Goal: Task Accomplishment & Management: Complete application form

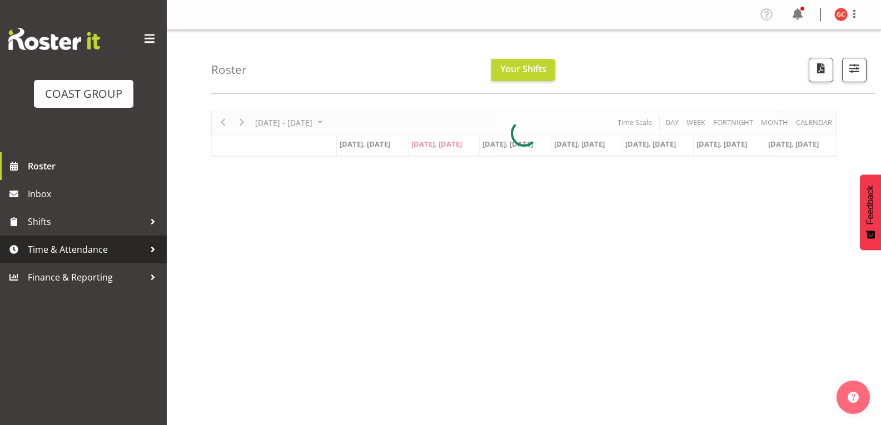
click at [140, 248] on span "Time & Attendance" at bounding box center [86, 249] width 117 height 17
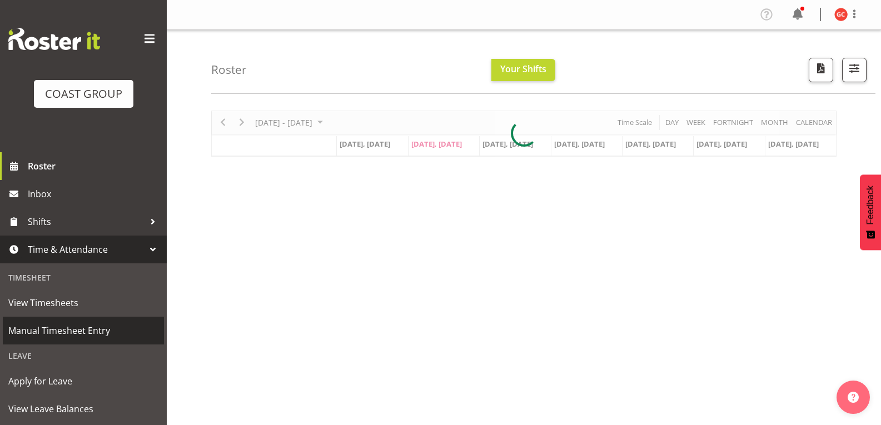
click at [87, 340] on link "Manual Timesheet Entry" at bounding box center [83, 331] width 161 height 28
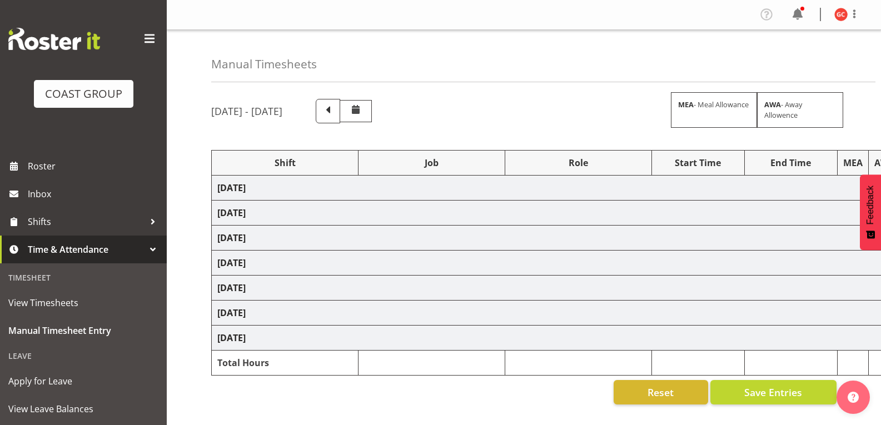
select select "1404"
select select "69"
select select "1404"
select select "9819"
select select "1404"
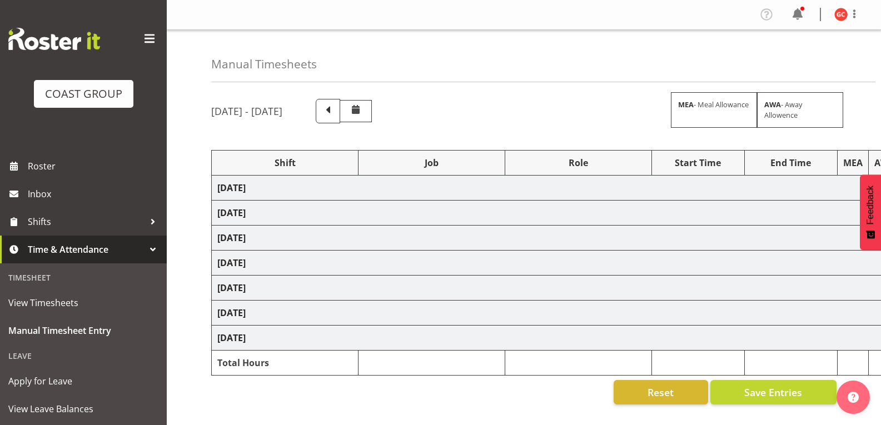
select select "9299"
select select "72609"
select select "10476"
select select "1404"
select select "69"
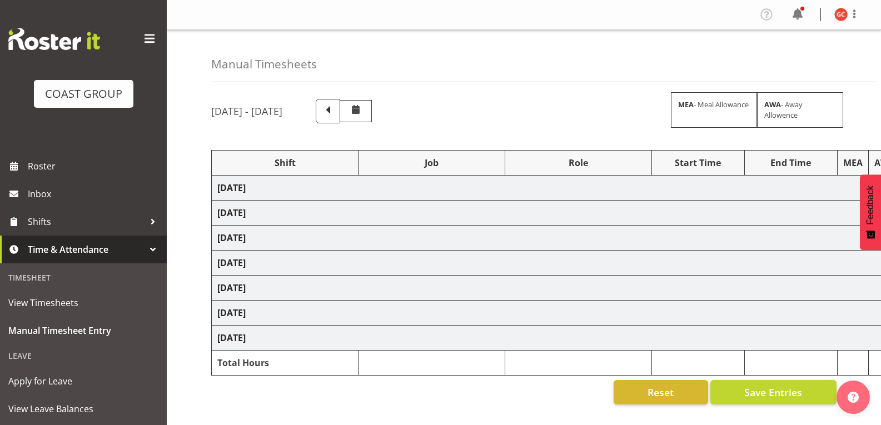
select select "1404"
select select "69"
select select "1404"
select select "9198"
select select "1404"
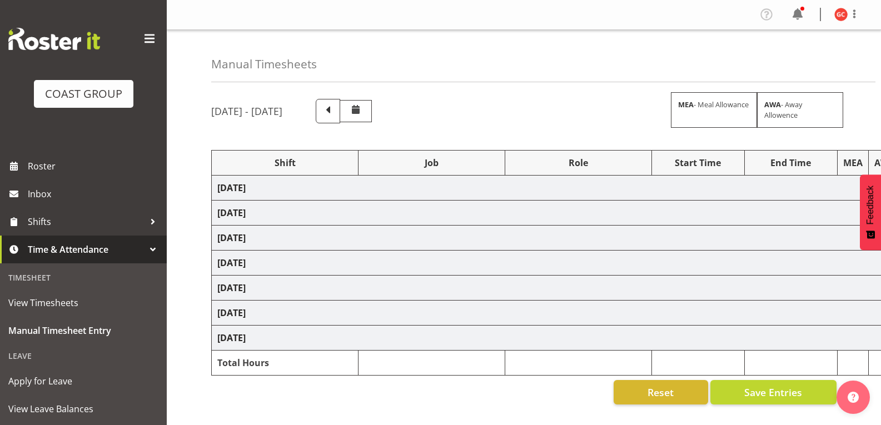
select select "9840"
select select "1404"
select select "69"
select select "1404"
select select "69"
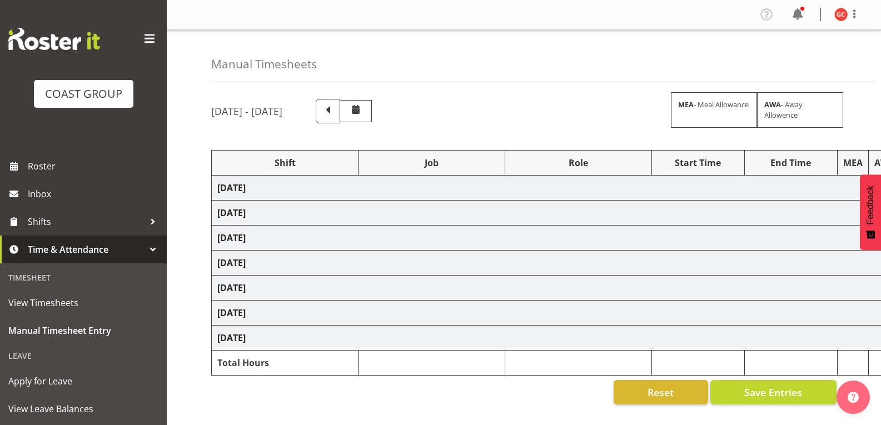
select select "1404"
select select "9198"
select select "1404"
select select "9199"
select select "1404"
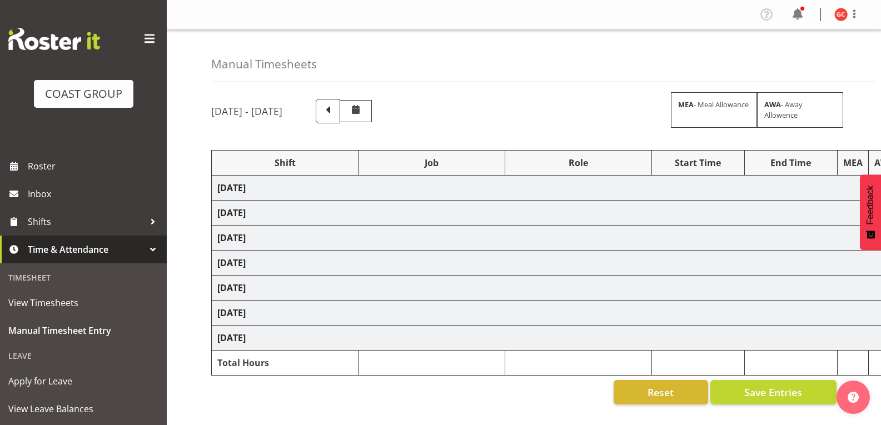
select select "10470"
select select "1404"
select select "69"
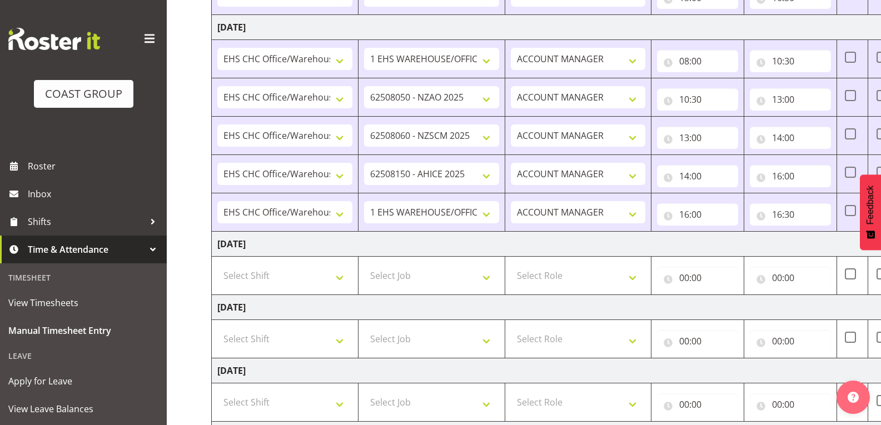
scroll to position [687, 0]
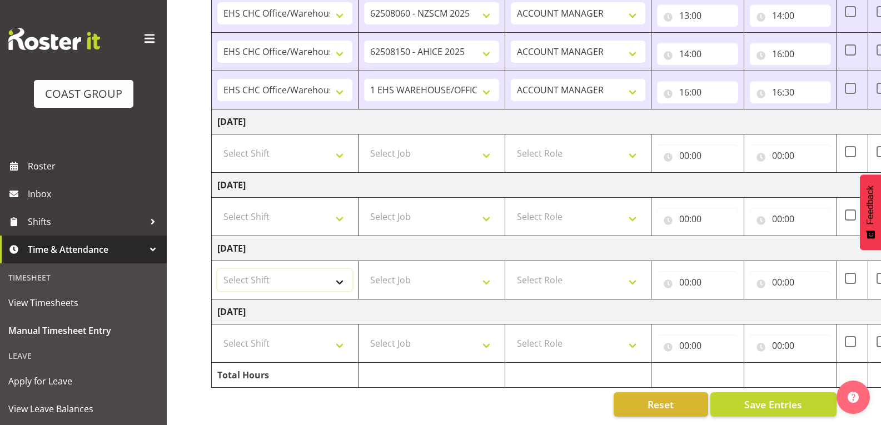
click at [344, 279] on select "Select Shift Break AHICE Break All Blacks casual Break Arts [PERSON_NAME] Break…" at bounding box center [284, 280] width 135 height 22
select select "1404"
click at [217, 269] on select "Select Shift Break AHICE Break All Blacks casual Break Arts [PERSON_NAME] Break…" at bounding box center [284, 280] width 135 height 22
click at [435, 278] on select "Select Job 1 Carlton Events 1 [PERSON_NAME][GEOGRAPHIC_DATA] 1 [PERSON_NAME][GE…" at bounding box center [431, 280] width 135 height 22
select select "69"
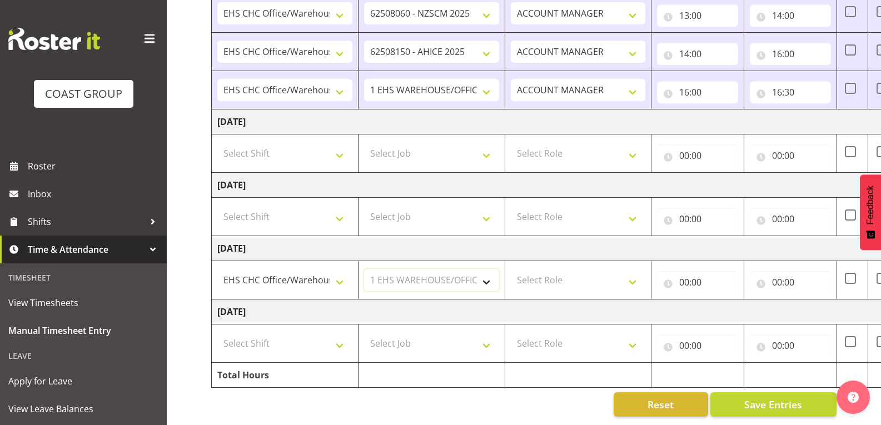
click at [364, 269] on select "Select Job 1 Carlton Events 1 [PERSON_NAME][GEOGRAPHIC_DATA] 1 [PERSON_NAME][GE…" at bounding box center [431, 280] width 135 height 22
click at [608, 273] on select "Select Role ACCOUNT MANAGER" at bounding box center [578, 280] width 135 height 22
select select "197"
click at [511, 269] on select "Select Role ACCOUNT MANAGER" at bounding box center [578, 280] width 135 height 22
click at [704, 274] on input "00:00" at bounding box center [697, 282] width 81 height 22
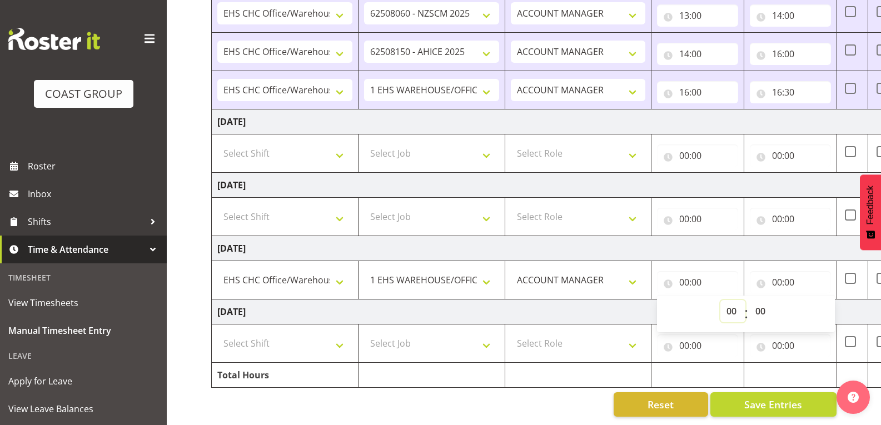
click at [729, 304] on select "00 01 02 03 04 05 06 07 08 09 10 11 12 13 14 15 16 17 18 19 20 21 22 23" at bounding box center [733, 311] width 25 height 22
select select "8"
click at [721, 300] on select "00 01 02 03 04 05 06 07 08 09 10 11 12 13 14 15 16 17 18 19 20 21 22 23" at bounding box center [733, 311] width 25 height 22
type input "08:00"
click at [792, 273] on input "00:00" at bounding box center [790, 282] width 81 height 22
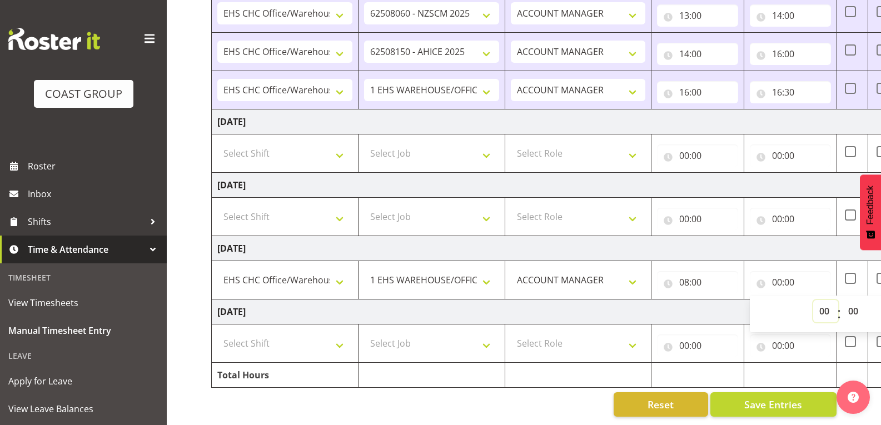
click at [822, 304] on select "00 01 02 03 04 05 06 07 08 09 10 11 12 13 14 15 16 17 18 19 20 21 22 23" at bounding box center [825, 311] width 25 height 22
select select "11"
click at [813, 300] on select "00 01 02 03 04 05 06 07 08 09 10 11 12 13 14 15 16 17 18 19 20 21 22 23" at bounding box center [825, 311] width 25 height 22
type input "11:00"
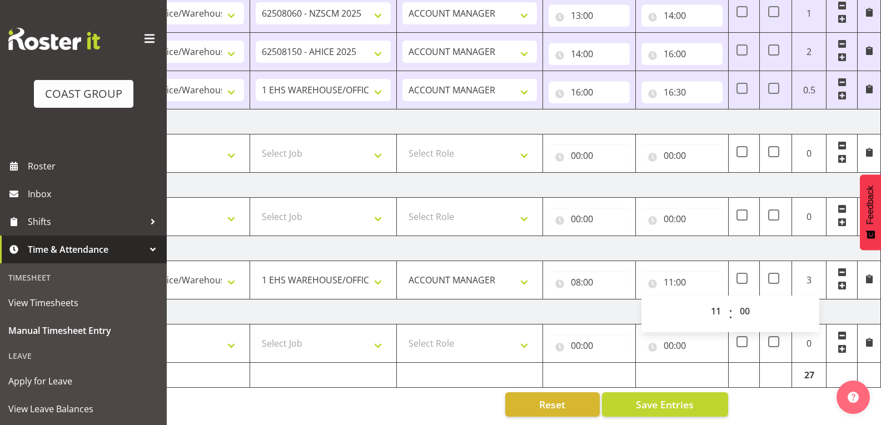
click at [843, 281] on span at bounding box center [842, 285] width 9 height 9
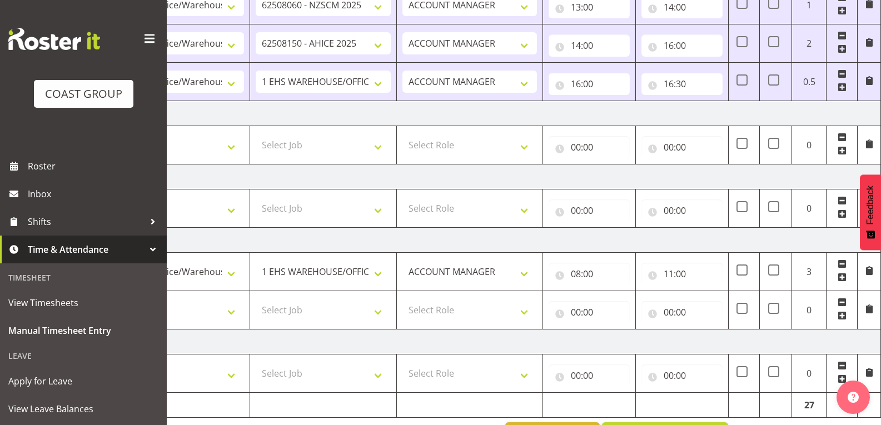
click at [842, 317] on span at bounding box center [842, 315] width 9 height 9
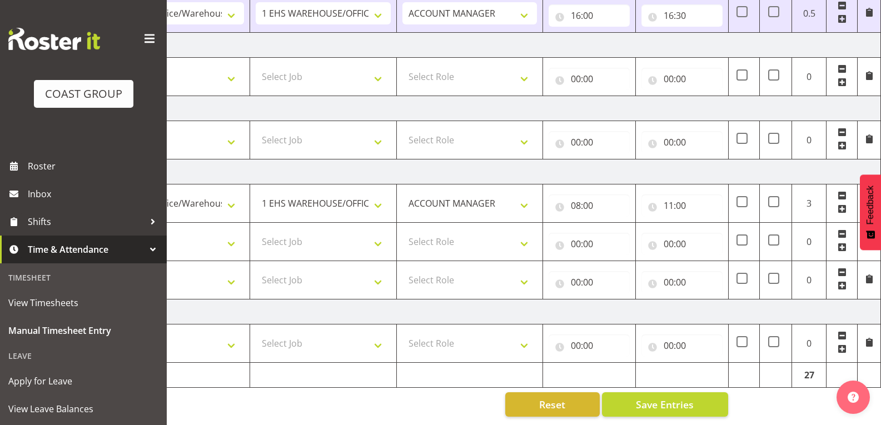
scroll to position [0, 0]
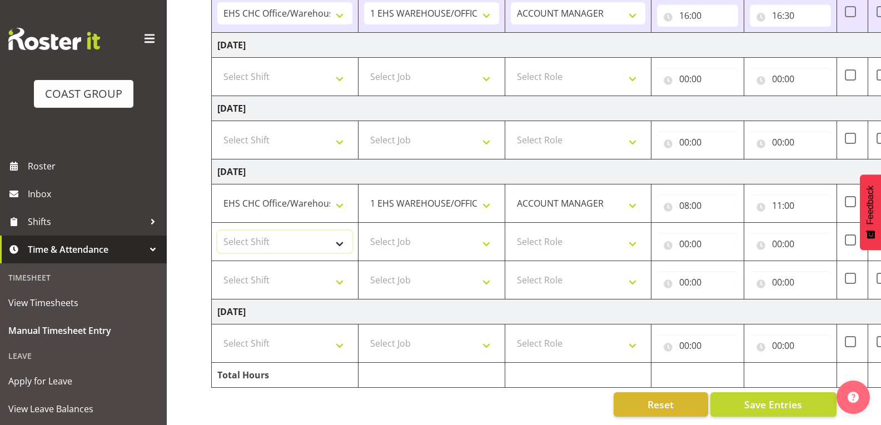
click at [322, 232] on select "Select Shift Break AHICE Break All Blacks casual Break Arts [PERSON_NAME] Break…" at bounding box center [284, 242] width 135 height 22
select select "1404"
click at [217, 231] on select "Select Shift Break AHICE Break All Blacks casual Break Arts [PERSON_NAME] Break…" at bounding box center [284, 242] width 135 height 22
click at [446, 243] on select "Select Job 1 Carlton Events 1 [PERSON_NAME][GEOGRAPHIC_DATA] 1 [PERSON_NAME][GE…" at bounding box center [431, 242] width 135 height 22
click at [364, 231] on select "Select Job 1 Carlton Events 1 [PERSON_NAME][GEOGRAPHIC_DATA] 1 [PERSON_NAME][GE…" at bounding box center [431, 242] width 135 height 22
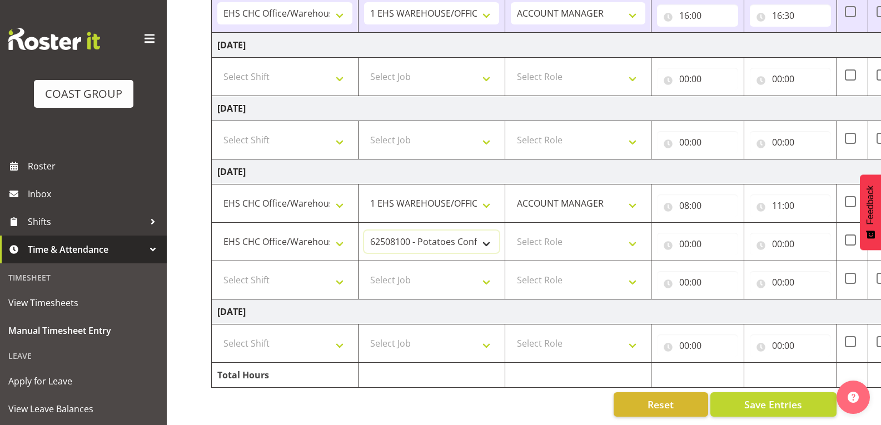
drag, startPoint x: 485, startPoint y: 228, endPoint x: 484, endPoint y: 222, distance: 5.8
click at [485, 231] on select "1 Carlton Events 1 [PERSON_NAME] 1 [PERSON_NAME][GEOGRAPHIC_DATA] 1 EHS WAREHOU…" at bounding box center [431, 242] width 135 height 22
select select "10470"
click at [364, 231] on select "1 Carlton Events 1 [PERSON_NAME] 1 [PERSON_NAME][GEOGRAPHIC_DATA] 1 EHS WAREHOU…" at bounding box center [431, 242] width 135 height 22
click at [546, 235] on select "Select Role ACCOUNT MANAGER" at bounding box center [578, 242] width 135 height 22
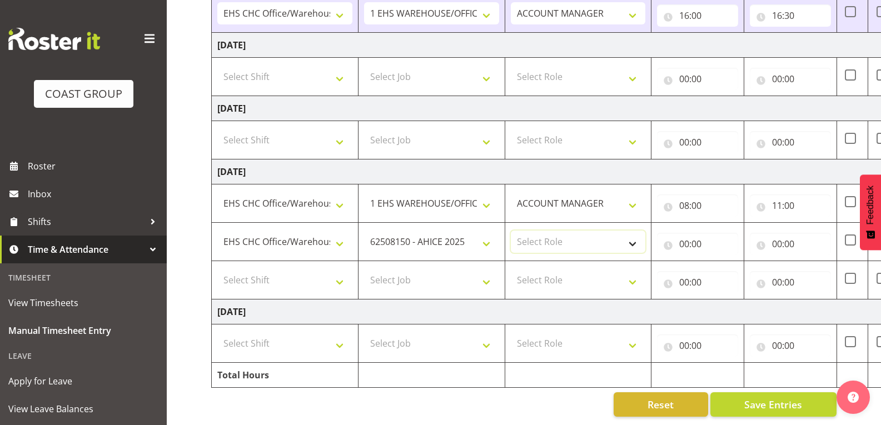
select select "197"
click at [511, 231] on select "Select Role ACCOUNT MANAGER" at bounding box center [578, 242] width 135 height 22
click at [689, 234] on input "00:00" at bounding box center [697, 244] width 81 height 22
click at [731, 262] on select "00 01 02 03 04 05 06 07 08 09 10 11 12 13 14 15 16 17 18 19 20 21 22 23" at bounding box center [733, 273] width 25 height 22
select select "11"
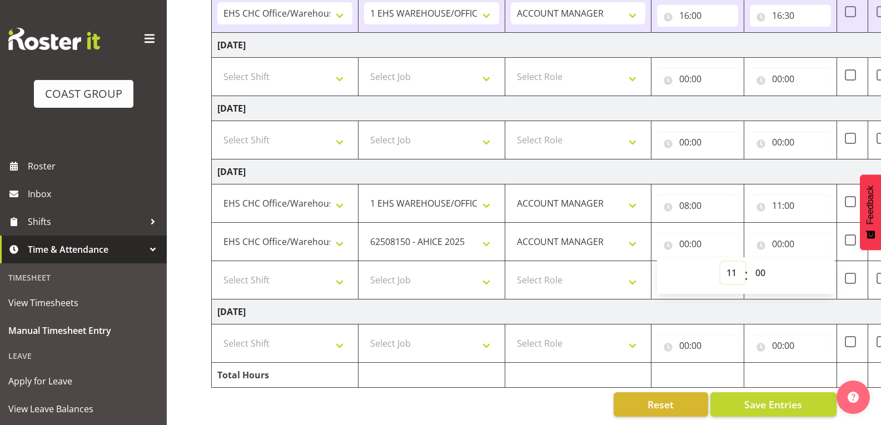
click at [721, 262] on select "00 01 02 03 04 05 06 07 08 09 10 11 12 13 14 15 16 17 18 19 20 21 22 23" at bounding box center [733, 273] width 25 height 22
type input "11:00"
click at [785, 234] on input "00:00" at bounding box center [790, 244] width 81 height 22
click at [824, 262] on select "00 01 02 03 04 05 06 07 08 09 10 11 12 13 14 15 16 17 18 19 20 21 22 23" at bounding box center [825, 273] width 25 height 22
select select "13"
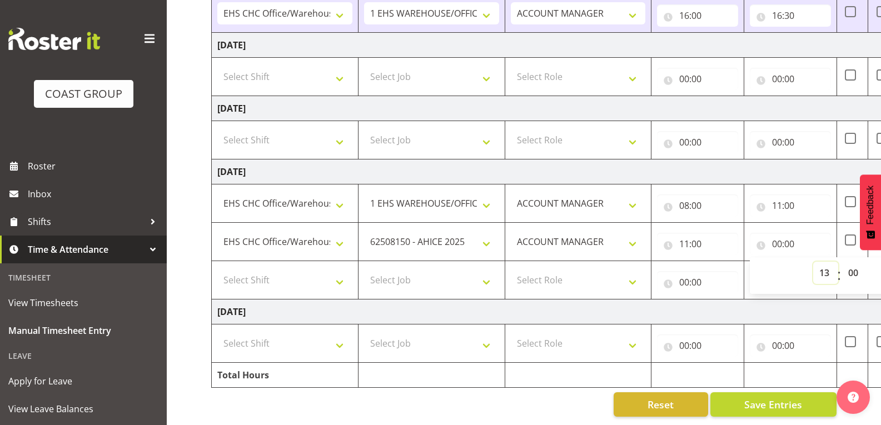
click at [813, 262] on select "00 01 02 03 04 05 06 07 08 09 10 11 12 13 14 15 16 17 18 19 20 21 22 23" at bounding box center [825, 273] width 25 height 22
type input "13:00"
click at [768, 300] on td "[DATE]" at bounding box center [601, 312] width 778 height 25
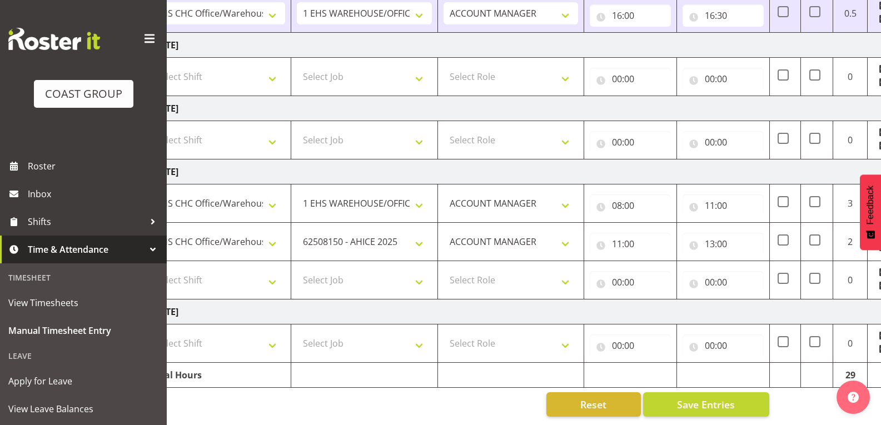
scroll to position [0, 108]
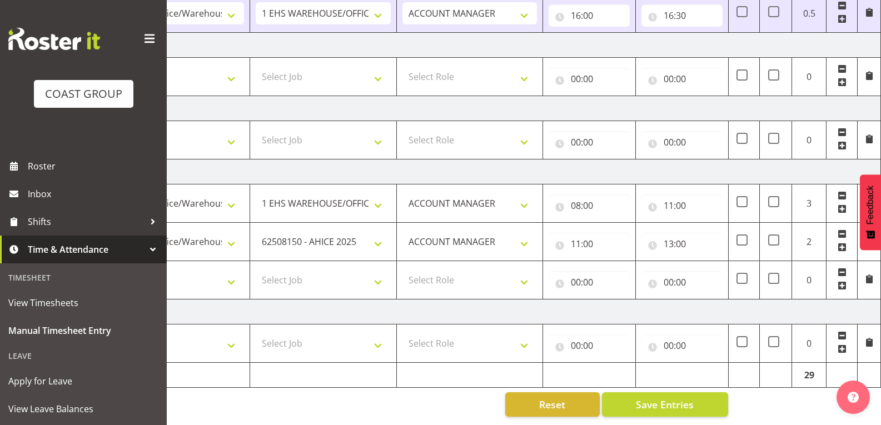
click at [843, 281] on span at bounding box center [842, 285] width 9 height 9
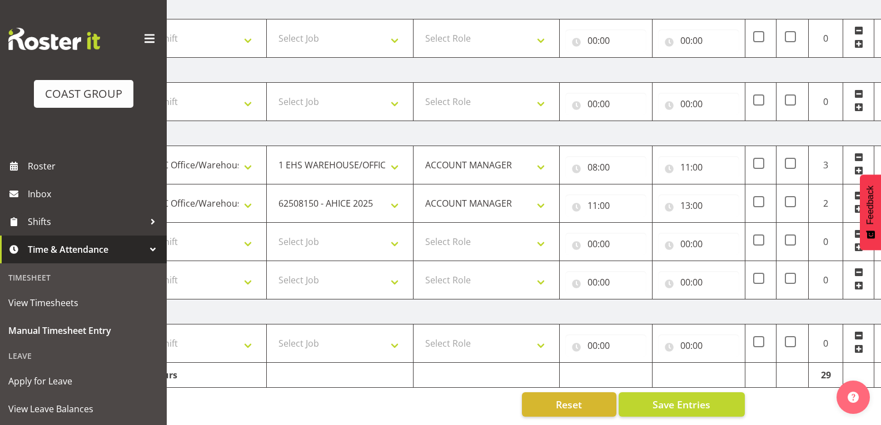
scroll to position [0, 0]
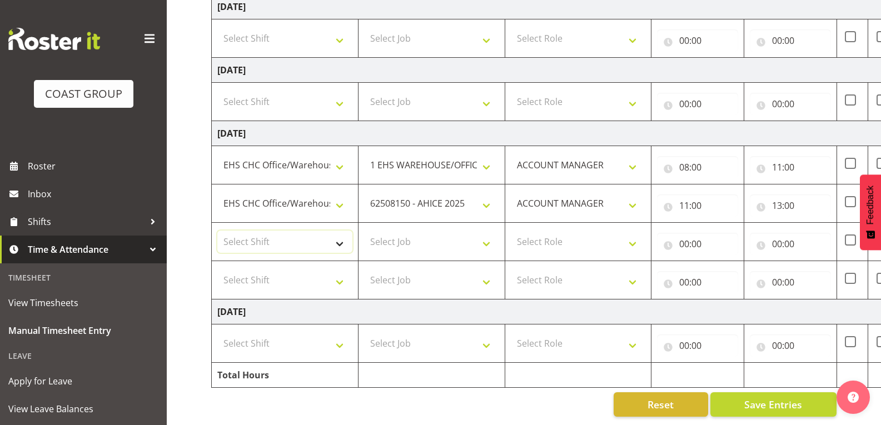
click at [340, 231] on select "Select Shift Break AHICE Break All Blacks casual Break Arts [PERSON_NAME] Break…" at bounding box center [284, 242] width 135 height 22
select select "1404"
click at [217, 231] on select "Select Shift Break AHICE Break All Blacks casual Break Arts [PERSON_NAME] Break…" at bounding box center [284, 242] width 135 height 22
click at [507, 240] on td "Select Role ACCOUNT MANAGER" at bounding box center [578, 242] width 147 height 38
click at [477, 232] on select "Select Job 1 Carlton Events 1 [PERSON_NAME][GEOGRAPHIC_DATA] 1 [PERSON_NAME][GE…" at bounding box center [431, 242] width 135 height 22
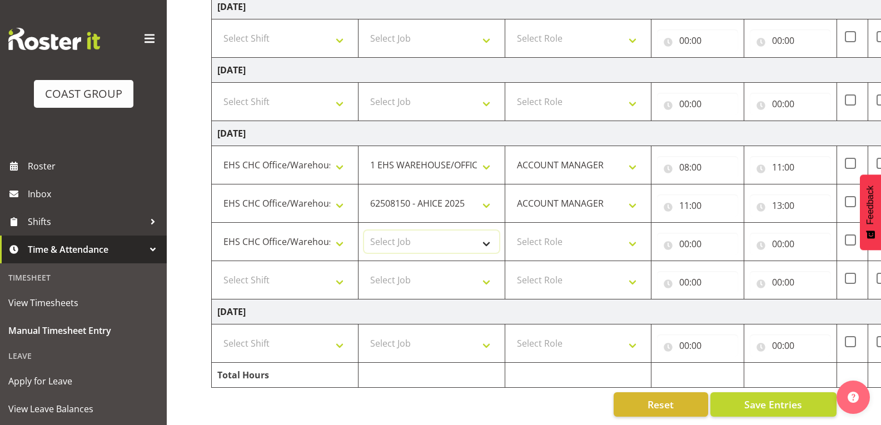
select select "9299"
click at [364, 231] on select "Select Job 1 Carlton Events 1 [PERSON_NAME][GEOGRAPHIC_DATA] 1 [PERSON_NAME][GE…" at bounding box center [431, 242] width 135 height 22
drag, startPoint x: 571, startPoint y: 239, endPoint x: 581, endPoint y: 244, distance: 11.4
click at [571, 239] on select "Select Role ACCOUNT MANAGER" at bounding box center [578, 242] width 135 height 22
select select "197"
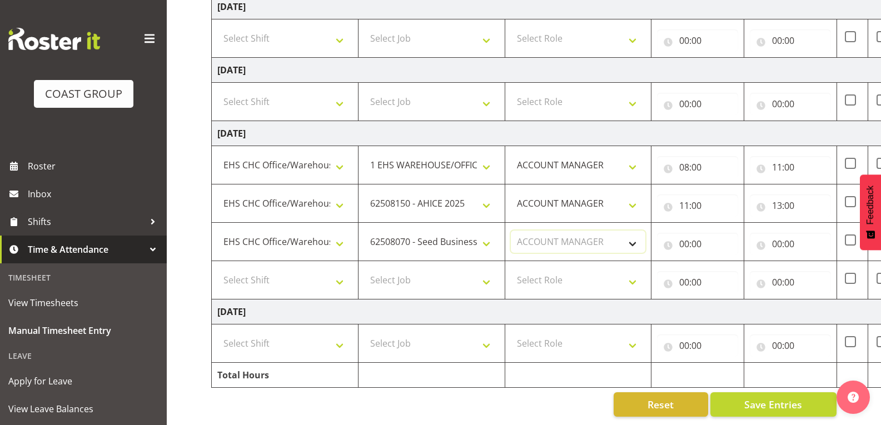
click at [511, 231] on select "Select Role ACCOUNT MANAGER" at bounding box center [578, 242] width 135 height 22
click at [704, 240] on input "00:00" at bounding box center [697, 244] width 81 height 22
click at [728, 263] on select "00 01 02 03 04 05 06 07 08 09 10 11 12 13 14 15 16 17 18 19 20 21 22 23" at bounding box center [733, 273] width 25 height 22
select select "13"
click at [721, 262] on select "00 01 02 03 04 05 06 07 08 09 10 11 12 13 14 15 16 17 18 19 20 21 22 23" at bounding box center [733, 273] width 25 height 22
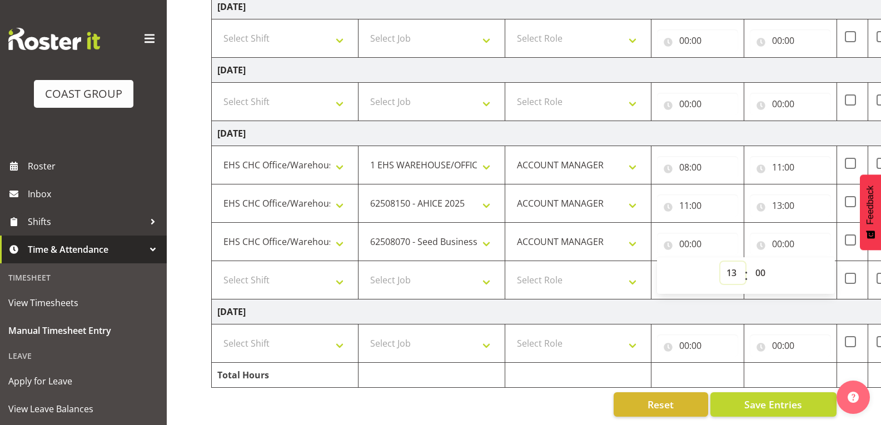
type input "13:00"
click at [780, 233] on input "00:00" at bounding box center [790, 244] width 81 height 22
click at [826, 262] on select "00 01 02 03 04 05 06 07 08 09 10 11 12 13 14 15 16 17 18 19 20 21 22 23" at bounding box center [825, 273] width 25 height 22
select select "14"
click at [813, 262] on select "00 01 02 03 04 05 06 07 08 09 10 11 12 13 14 15 16 17 18 19 20 21 22 23" at bounding box center [825, 273] width 25 height 22
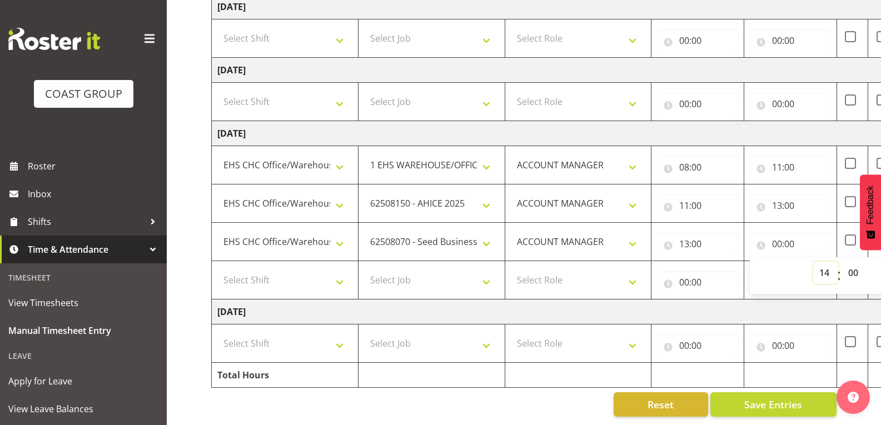
type input "14:00"
click at [832, 300] on td "[DATE]" at bounding box center [601, 312] width 778 height 25
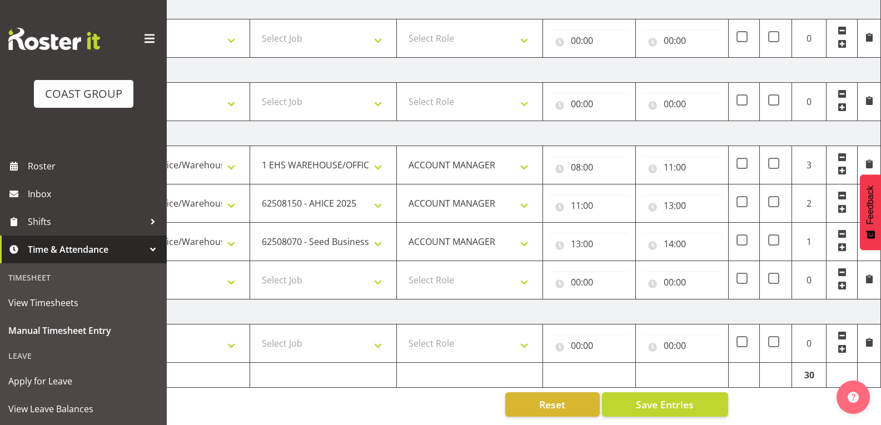
click at [840, 281] on span at bounding box center [842, 285] width 9 height 9
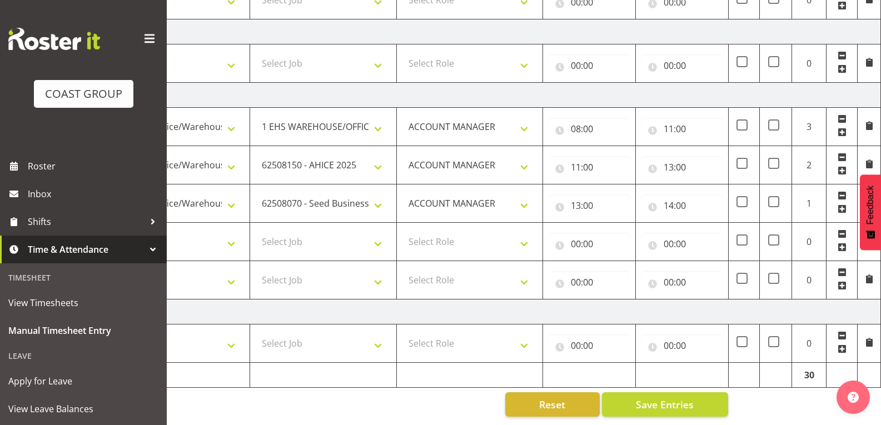
scroll to position [0, 0]
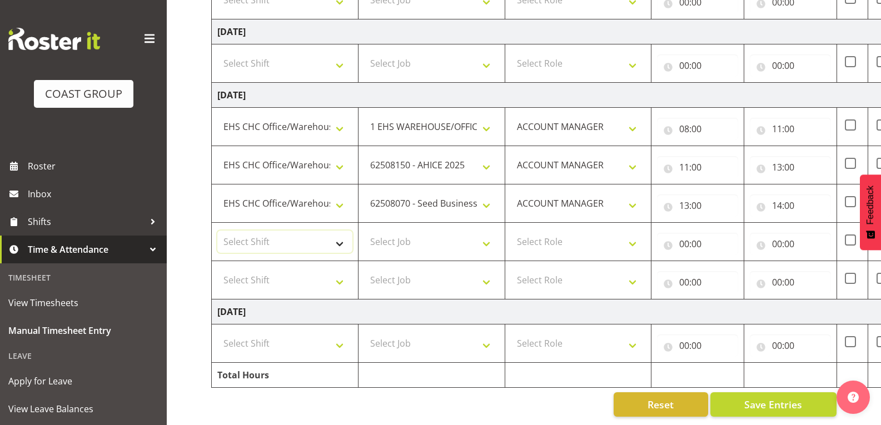
click at [342, 237] on select "Select Shift Break AHICE Break All Blacks casual Break Arts [PERSON_NAME] Break…" at bounding box center [284, 242] width 135 height 22
select select "1404"
click at [217, 231] on select "Select Shift Break AHICE Break All Blacks casual Break Arts [PERSON_NAME] Break…" at bounding box center [284, 242] width 135 height 22
click at [460, 239] on select "Select Job 1 Carlton Events 1 [PERSON_NAME][GEOGRAPHIC_DATA] 1 [PERSON_NAME][GE…" at bounding box center [431, 242] width 135 height 22
select select "69"
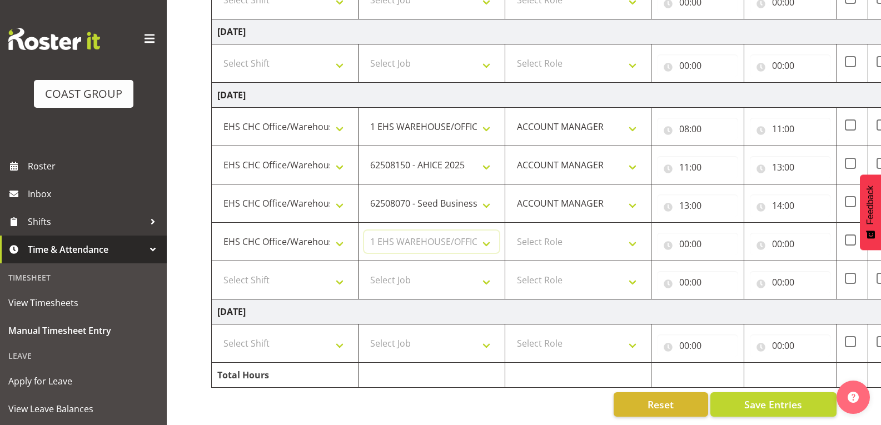
click at [364, 231] on select "Select Job 1 Carlton Events 1 [PERSON_NAME][GEOGRAPHIC_DATA] 1 [PERSON_NAME][GE…" at bounding box center [431, 242] width 135 height 22
click at [606, 235] on select "Select Role ACCOUNT MANAGER" at bounding box center [578, 242] width 135 height 22
select select "197"
click at [511, 231] on select "Select Role ACCOUNT MANAGER" at bounding box center [578, 242] width 135 height 22
click at [721, 237] on input "00:00" at bounding box center [697, 244] width 81 height 22
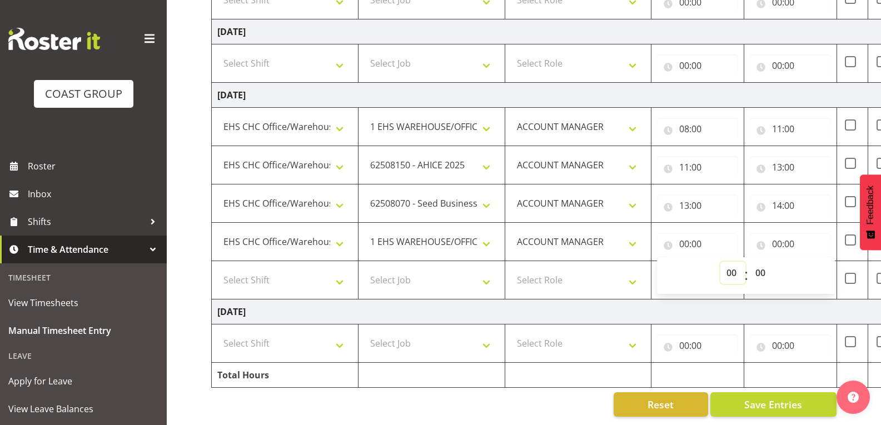
click at [725, 267] on select "00 01 02 03 04 05 06 07 08 09 10 11 12 13 14 15 16 17 18 19 20 21 22 23" at bounding box center [733, 273] width 25 height 22
select select "14"
click at [721, 262] on select "00 01 02 03 04 05 06 07 08 09 10 11 12 13 14 15 16 17 18 19 20 21 22 23" at bounding box center [733, 273] width 25 height 22
type input "14:00"
click at [791, 240] on input "00:00" at bounding box center [790, 244] width 81 height 22
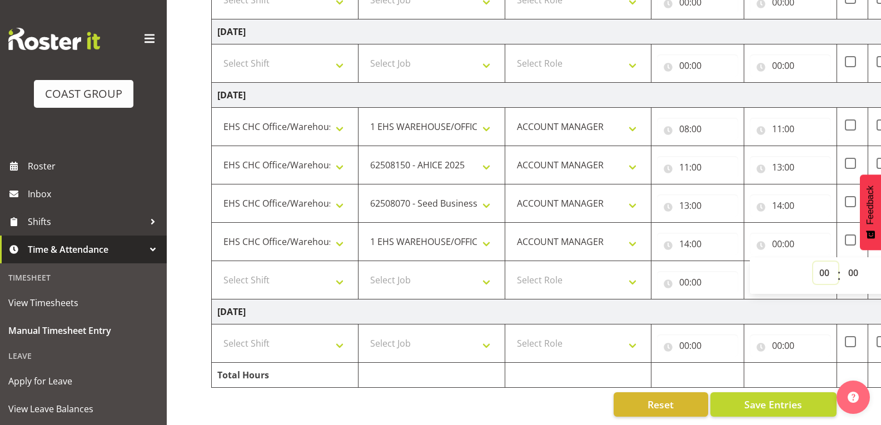
drag, startPoint x: 825, startPoint y: 262, endPoint x: 827, endPoint y: 255, distance: 8.1
click at [825, 262] on select "00 01 02 03 04 05 06 07 08 09 10 11 12 13 14 15 16 17 18 19 20 21 22 23" at bounding box center [825, 273] width 25 height 22
select select "15"
click at [813, 262] on select "00 01 02 03 04 05 06 07 08 09 10 11 12 13 14 15 16 17 18 19 20 21 22 23" at bounding box center [825, 273] width 25 height 22
type input "15:00"
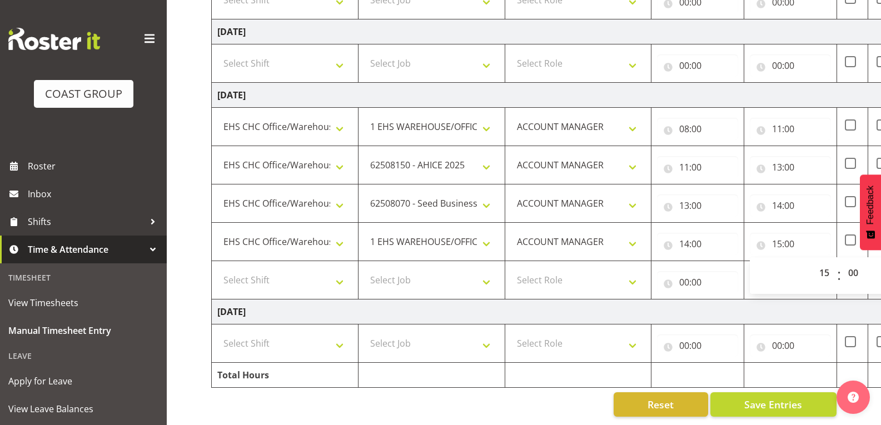
click at [819, 300] on td "[DATE]" at bounding box center [601, 312] width 778 height 25
click at [350, 270] on select "Select Shift Break AHICE Break All Blacks casual Break Arts [PERSON_NAME] Break…" at bounding box center [284, 280] width 135 height 22
select select "1404"
click at [217, 269] on select "Select Shift Break AHICE Break All Blacks casual Break Arts [PERSON_NAME] Break…" at bounding box center [284, 280] width 135 height 22
click at [800, 236] on input "15:00" at bounding box center [790, 244] width 81 height 22
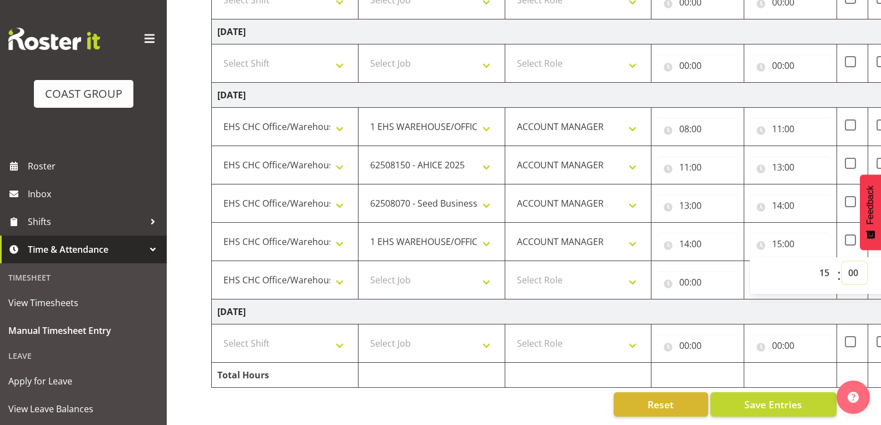
click at [855, 265] on select "00 01 02 03 04 05 06 07 08 09 10 11 12 13 14 15 16 17 18 19 20 21 22 23 24 25 2…" at bounding box center [854, 273] width 25 height 22
select select "30"
click at [842, 262] on select "00 01 02 03 04 05 06 07 08 09 10 11 12 13 14 15 16 17 18 19 20 21 22 23 24 25 2…" at bounding box center [854, 273] width 25 height 22
type input "15:30"
click at [433, 275] on select "Select Job 1 Carlton Events 1 [PERSON_NAME][GEOGRAPHIC_DATA] 1 [PERSON_NAME][GE…" at bounding box center [431, 280] width 135 height 22
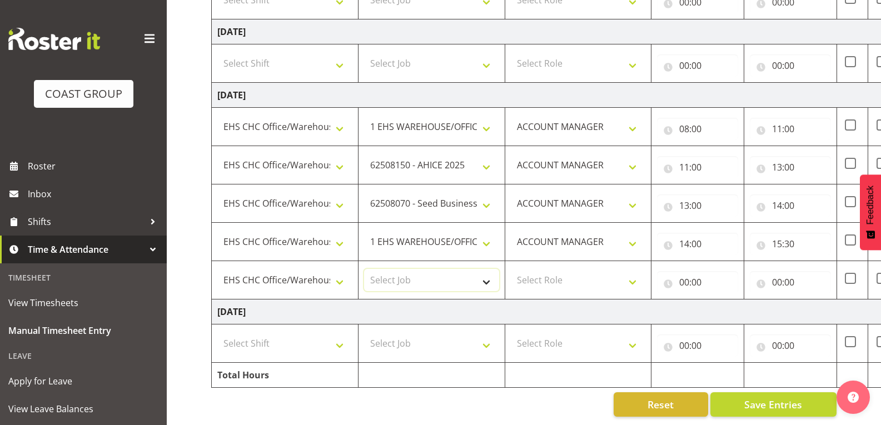
select select "9198"
click at [364, 269] on select "Select Job 1 Carlton Events 1 [PERSON_NAME][GEOGRAPHIC_DATA] 1 [PERSON_NAME][GE…" at bounding box center [431, 280] width 135 height 22
drag, startPoint x: 593, startPoint y: 275, endPoint x: 597, endPoint y: 282, distance: 8.0
click at [593, 275] on select "Select Role ACCOUNT MANAGER" at bounding box center [578, 280] width 135 height 22
select select "197"
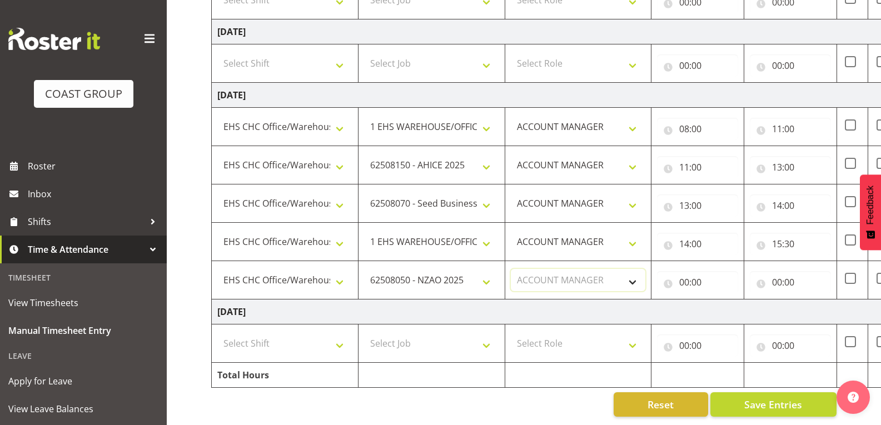
click at [511, 269] on select "Select Role ACCOUNT MANAGER" at bounding box center [578, 280] width 135 height 22
click at [706, 279] on input "00:00" at bounding box center [697, 282] width 81 height 22
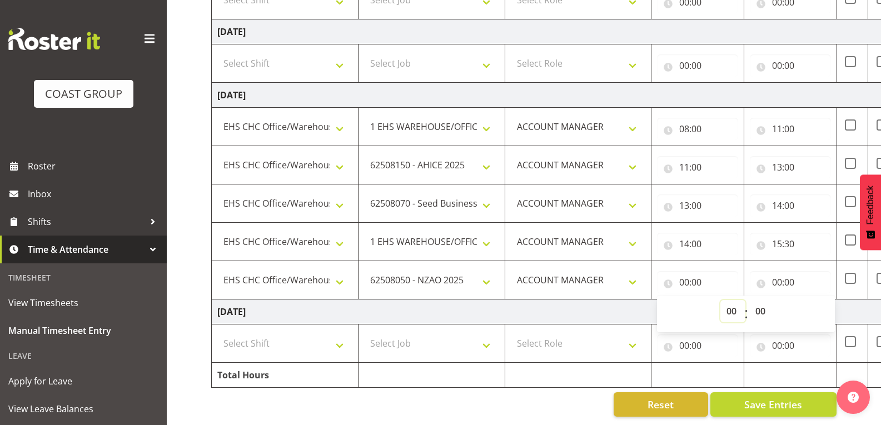
drag, startPoint x: 725, startPoint y: 301, endPoint x: 728, endPoint y: 293, distance: 9.0
click at [725, 301] on select "00 01 02 03 04 05 06 07 08 09 10 11 12 13 14 15 16 17 18 19 20 21 22 23" at bounding box center [733, 311] width 25 height 22
select select "15"
click at [721, 300] on select "00 01 02 03 04 05 06 07 08 09 10 11 12 13 14 15 16 17 18 19 20 21 22 23" at bounding box center [733, 311] width 25 height 22
type input "15:00"
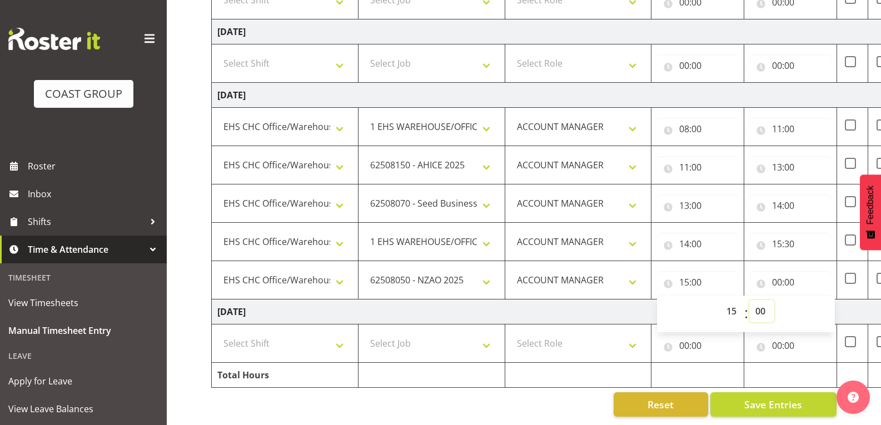
click at [764, 301] on select "00 01 02 03 04 05 06 07 08 09 10 11 12 13 14 15 16 17 18 19 20 21 22 23 24 25 2…" at bounding box center [762, 311] width 25 height 22
select select "30"
click at [750, 300] on select "00 01 02 03 04 05 06 07 08 09 10 11 12 13 14 15 16 17 18 19 20 21 22 23 24 25 2…" at bounding box center [762, 311] width 25 height 22
click at [787, 274] on input "00:00" at bounding box center [790, 282] width 81 height 22
type input "15:30"
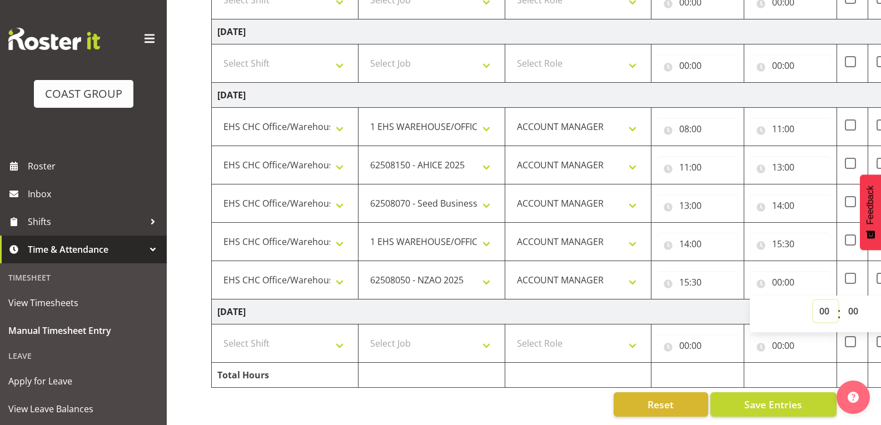
drag, startPoint x: 823, startPoint y: 299, endPoint x: 822, endPoint y: 292, distance: 6.9
click at [823, 300] on select "00 01 02 03 04 05 06 07 08 09 10 11 12 13 14 15 16 17 18 19 20 21 22 23" at bounding box center [825, 311] width 25 height 22
select select "16"
click at [813, 300] on select "00 01 02 03 04 05 06 07 08 09 10 11 12 13 14 15 16 17 18 19 20 21 22 23" at bounding box center [825, 311] width 25 height 22
type input "16:00"
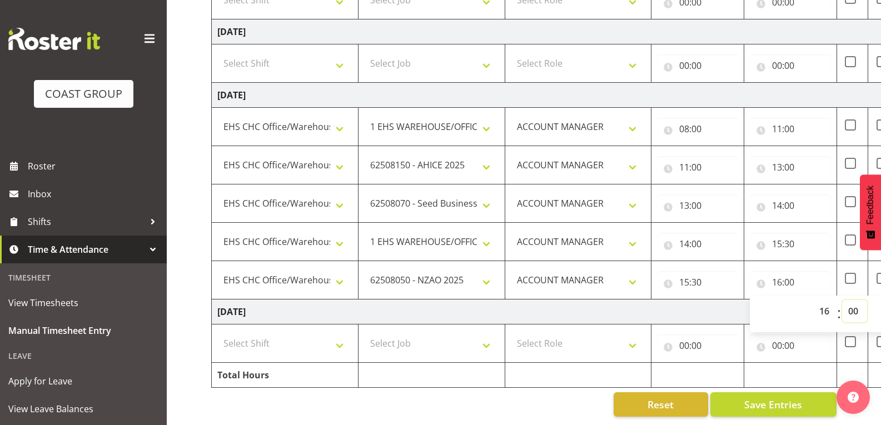
click at [855, 302] on select "00 01 02 03 04 05 06 07 08 09 10 11 12 13 14 15 16 17 18 19 20 21 22 23 24 25 2…" at bounding box center [854, 311] width 25 height 22
select select "30"
click at [842, 300] on select "00 01 02 03 04 05 06 07 08 09 10 11 12 13 14 15 16 17 18 19 20 21 22 23 24 25 2…" at bounding box center [854, 311] width 25 height 22
type input "16:30"
click at [721, 300] on td "[DATE]" at bounding box center [601, 312] width 778 height 25
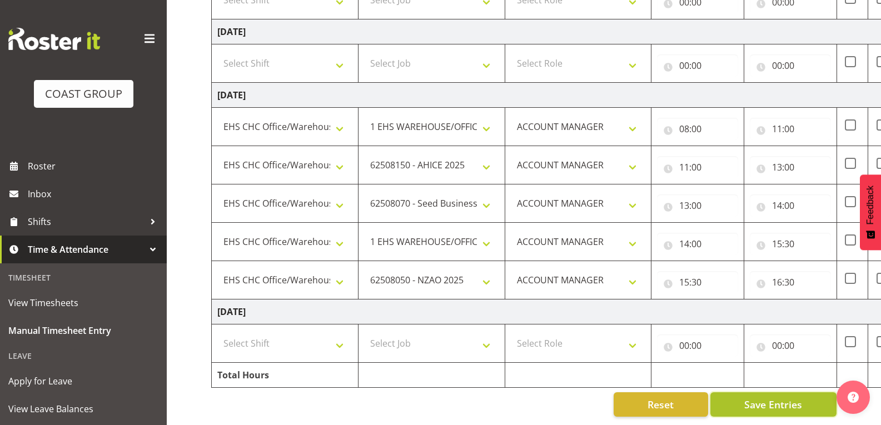
click at [774, 398] on span "Save Entries" at bounding box center [774, 405] width 58 height 14
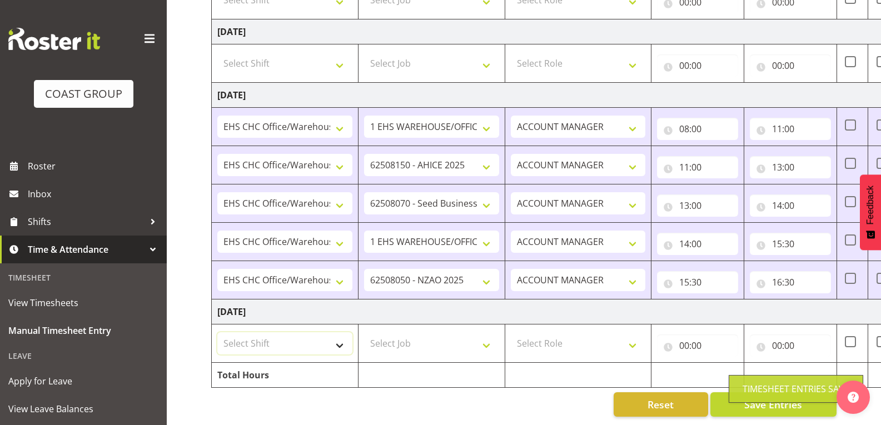
click at [337, 333] on select "Select Shift Break AHICE Break All Blacks casual Break Arts [PERSON_NAME] Break…" at bounding box center [284, 344] width 135 height 22
select select "1404"
click at [217, 333] on select "Select Shift Break AHICE Break All Blacks casual Break Arts [PERSON_NAME] Break…" at bounding box center [284, 344] width 135 height 22
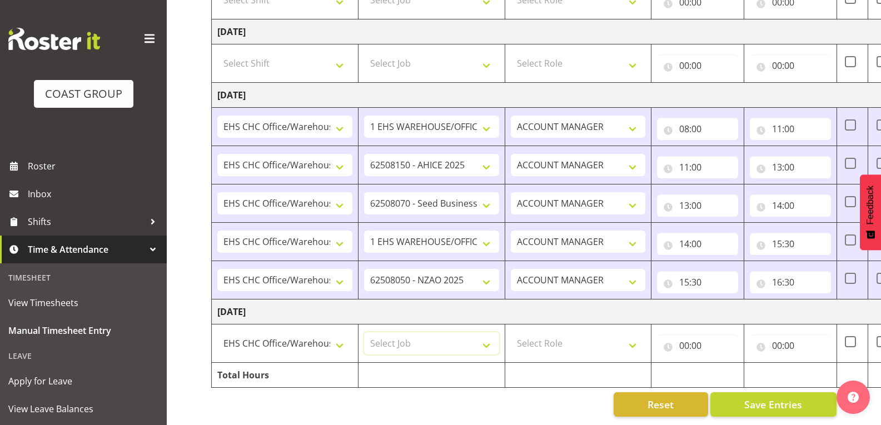
click at [404, 339] on select "Select Job 1 Carlton Events 1 [PERSON_NAME][GEOGRAPHIC_DATA] 1 [PERSON_NAME][GE…" at bounding box center [431, 344] width 135 height 22
select select "69"
click at [364, 333] on select "Select Job 1 Carlton Events 1 [PERSON_NAME][GEOGRAPHIC_DATA] 1 [PERSON_NAME][GE…" at bounding box center [431, 344] width 135 height 22
click at [637, 335] on select "Select Role ACCOUNT MANAGER" at bounding box center [578, 344] width 135 height 22
select select "197"
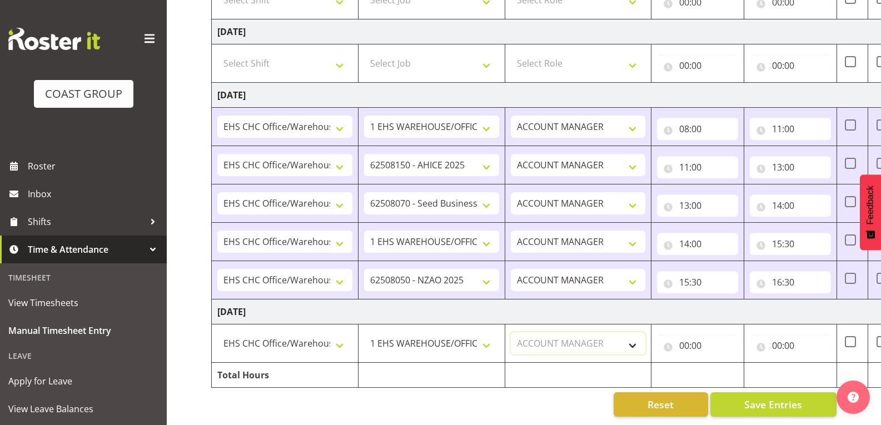
click at [511, 333] on select "Select Role ACCOUNT MANAGER" at bounding box center [578, 344] width 135 height 22
click at [695, 342] on input "00:00" at bounding box center [697, 346] width 81 height 22
click at [731, 364] on select "00 01 02 03 04 05 06 07 08 09 10 11 12 13 14 15 16 17 18 19 20 21 22 23" at bounding box center [733, 375] width 25 height 22
select select "8"
click at [721, 364] on select "00 01 02 03 04 05 06 07 08 09 10 11 12 13 14 15 16 17 18 19 20 21 22 23" at bounding box center [733, 375] width 25 height 22
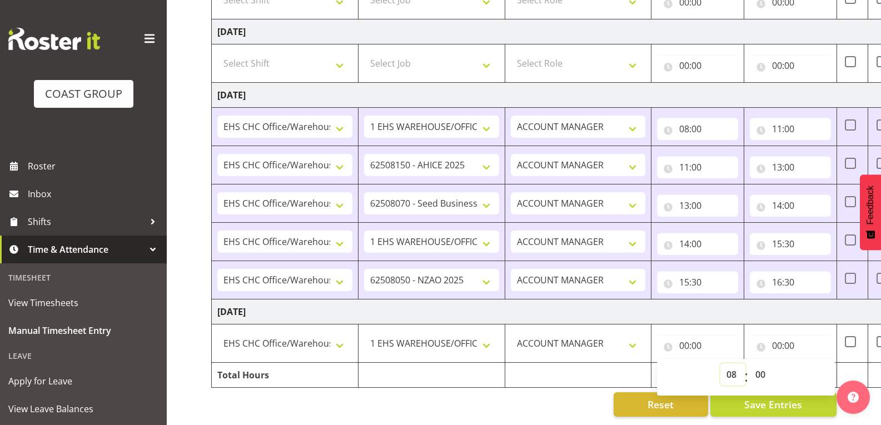
type input "08:00"
click at [794, 335] on input "00:00" at bounding box center [790, 346] width 81 height 22
drag, startPoint x: 825, startPoint y: 354, endPoint x: 831, endPoint y: 297, distance: 57.0
click at [825, 359] on div "00 01 02 03 04 05 06 07 08 09 10 11 12 13 14 15 16 17 18 19 20 21 22 23 : 00 01…" at bounding box center [839, 377] width 178 height 37
drag, startPoint x: 823, startPoint y: 368, endPoint x: 825, endPoint y: 356, distance: 11.8
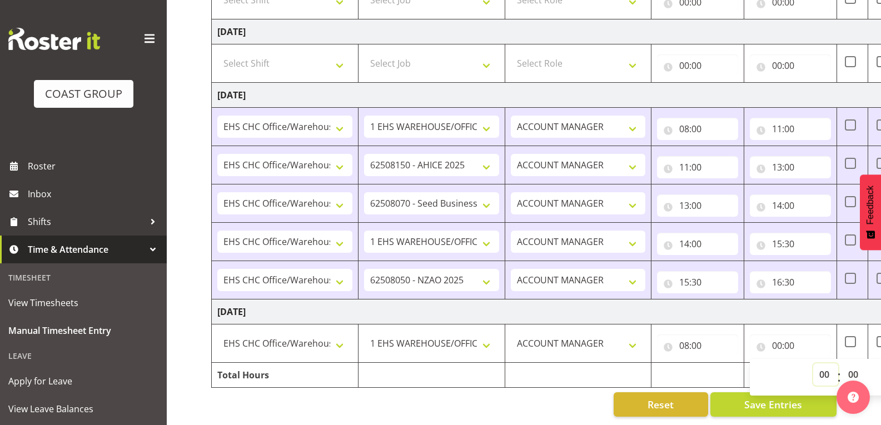
click at [823, 368] on select "00 01 02 03 04 05 06 07 08 09 10 11 12 13 14 15 16 17 18 19 20 21 22 23" at bounding box center [825, 375] width 25 height 22
select select "10"
click at [813, 364] on select "00 01 02 03 04 05 06 07 08 09 10 11 12 13 14 15 16 17 18 19 20 21 22 23" at bounding box center [825, 375] width 25 height 22
type input "10:00"
drag, startPoint x: 588, startPoint y: 380, endPoint x: 597, endPoint y: 406, distance: 27.3
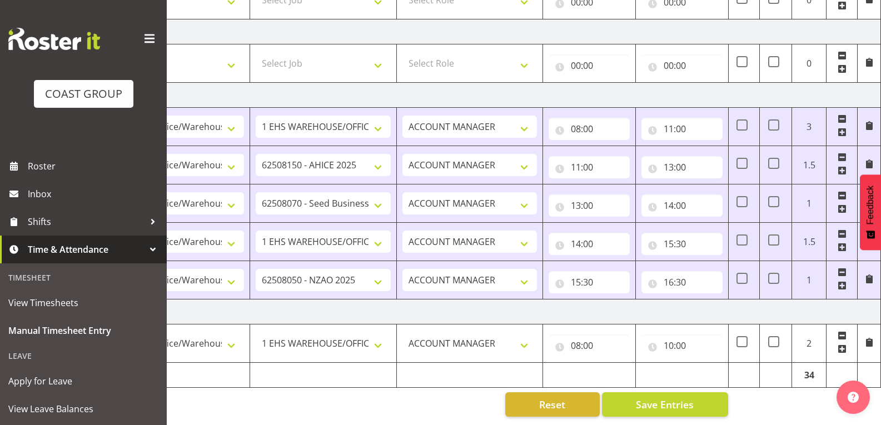
click at [846, 345] on span at bounding box center [842, 349] width 9 height 9
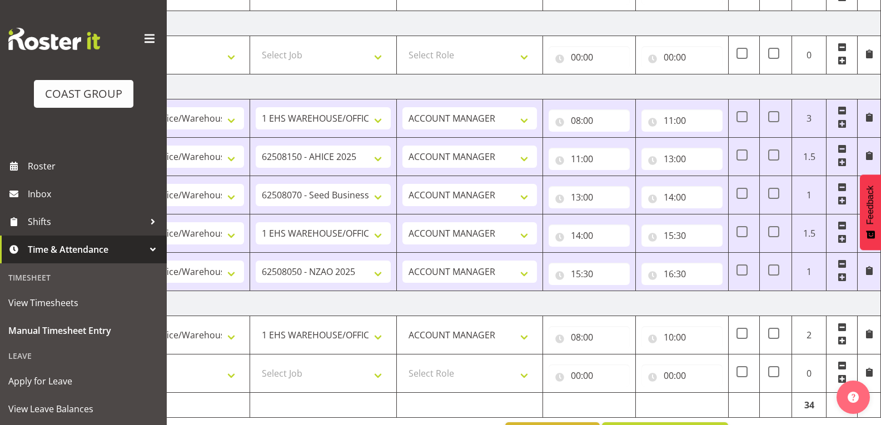
click at [843, 378] on div at bounding box center [853, 394] width 33 height 39
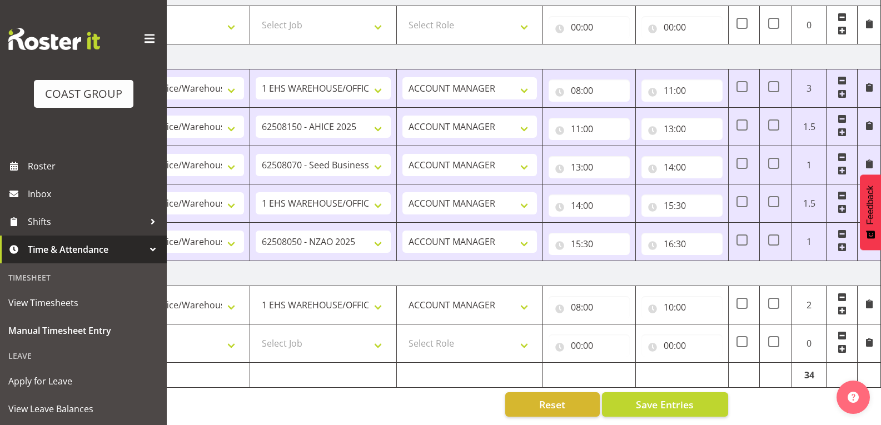
click at [838, 345] on span at bounding box center [842, 349] width 9 height 9
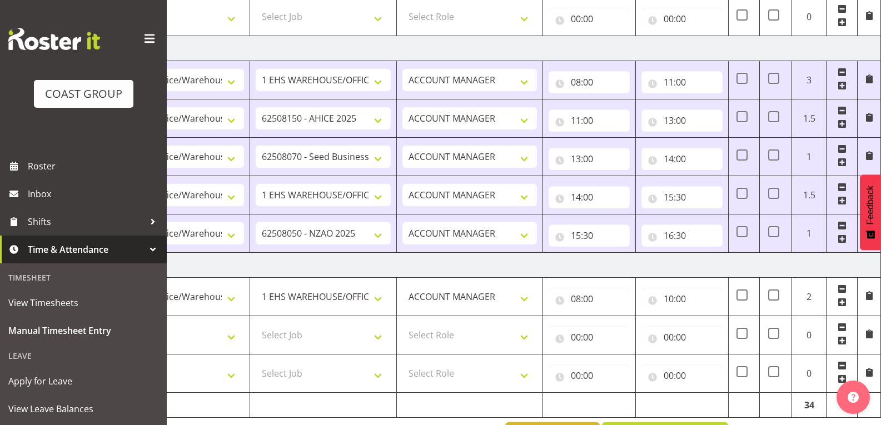
click at [842, 376] on div at bounding box center [853, 394] width 33 height 39
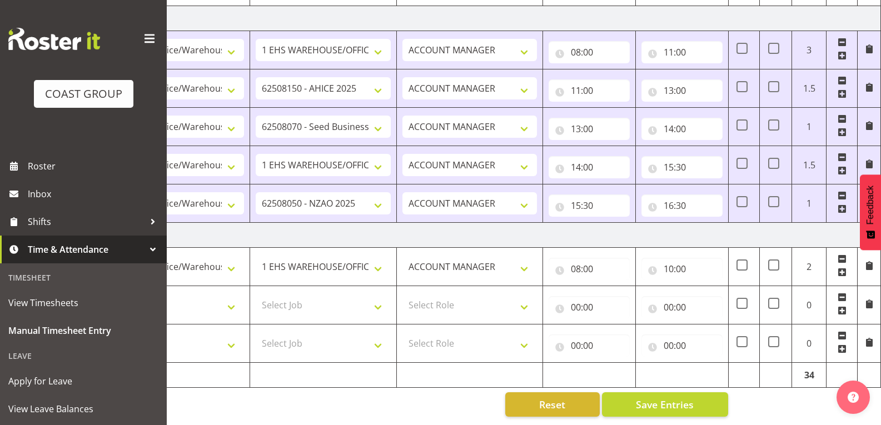
click at [840, 345] on span at bounding box center [842, 349] width 9 height 9
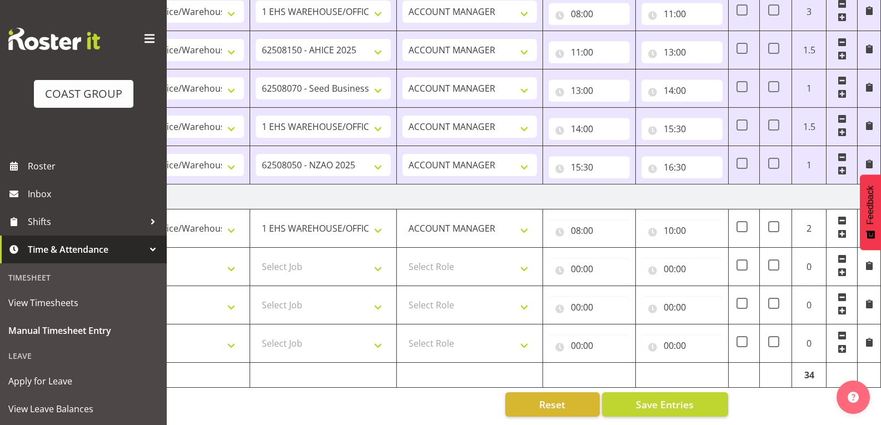
scroll to position [0, 0]
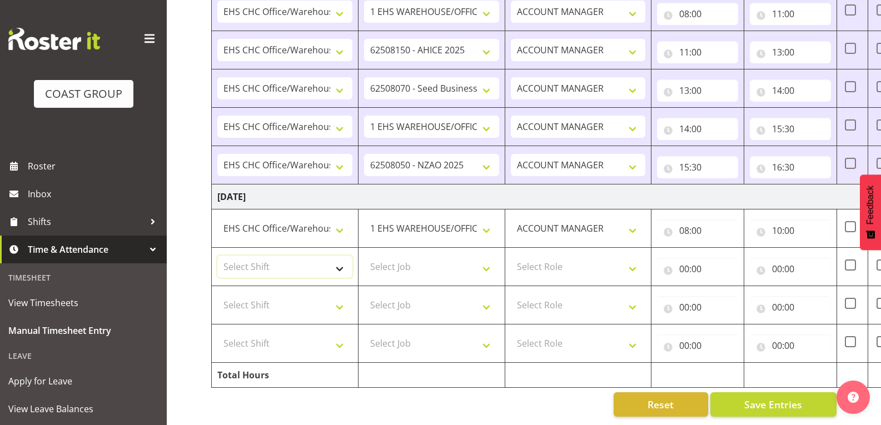
click at [327, 257] on select "Select Shift Break AHICE Break All Blacks casual Break Arts [PERSON_NAME] Break…" at bounding box center [284, 267] width 135 height 22
select select "1404"
click at [217, 256] on select "Select Shift Break AHICE Break All Blacks casual Break Arts [PERSON_NAME] Break…" at bounding box center [284, 267] width 135 height 22
click at [421, 256] on select "Select Job 1 Carlton Events 1 [PERSON_NAME][GEOGRAPHIC_DATA] 1 [PERSON_NAME][GE…" at bounding box center [431, 267] width 135 height 22
select select "10470"
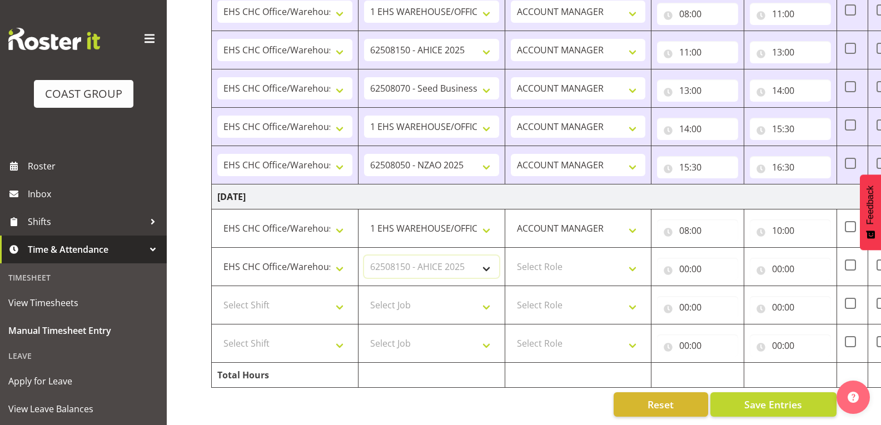
click at [364, 256] on select "Select Job 1 Carlton Events 1 [PERSON_NAME][GEOGRAPHIC_DATA] 1 [PERSON_NAME][GE…" at bounding box center [431, 267] width 135 height 22
click at [575, 264] on select "Select Role ACCOUNT MANAGER" at bounding box center [578, 267] width 135 height 22
select select "197"
click at [511, 256] on select "Select Role ACCOUNT MANAGER" at bounding box center [578, 267] width 135 height 22
click at [706, 258] on input "00:00" at bounding box center [697, 269] width 81 height 22
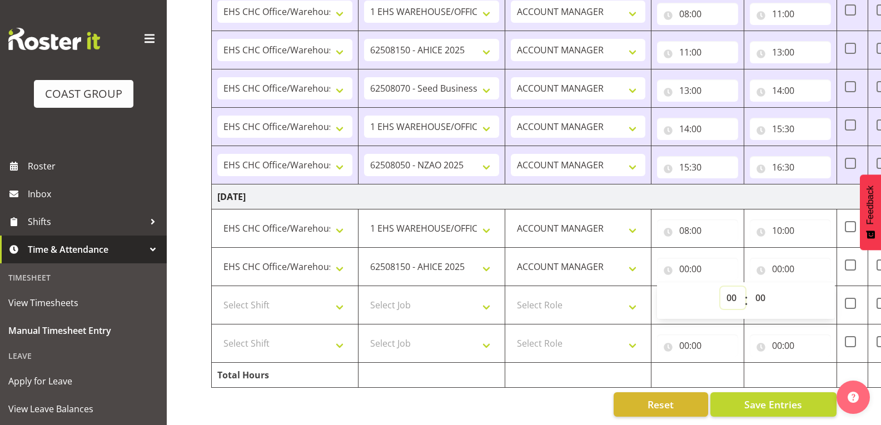
click at [730, 287] on select "00 01 02 03 04 05 06 07 08 09 10 11 12 13 14 15 16 17 18 19 20 21 22 23" at bounding box center [733, 298] width 25 height 22
select select "10"
click at [721, 287] on select "00 01 02 03 04 05 06 07 08 09 10 11 12 13 14 15 16 17 18 19 20 21 22 23" at bounding box center [733, 298] width 25 height 22
type input "10:00"
click at [789, 260] on input "00:00" at bounding box center [790, 269] width 81 height 22
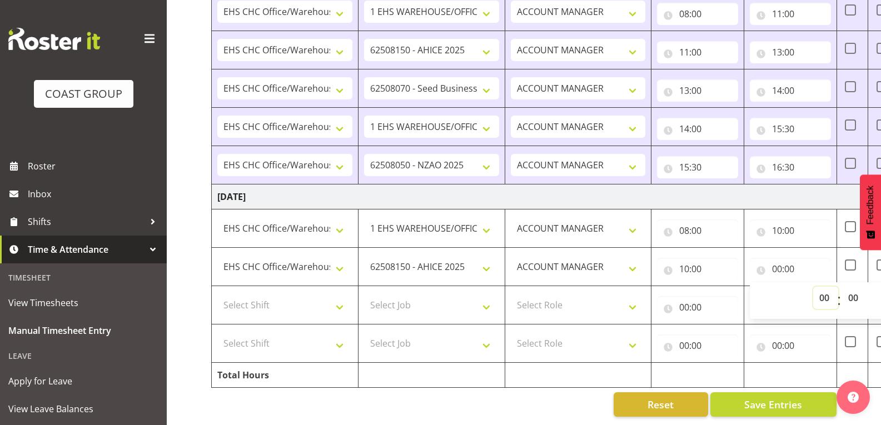
click at [825, 289] on select "00 01 02 03 04 05 06 07 08 09 10 11 12 13 14 15 16 17 18 19 20 21 22 23" at bounding box center [825, 298] width 25 height 22
select select "12"
click at [813, 287] on select "00 01 02 03 04 05 06 07 08 09 10 11 12 13 14 15 16 17 18 19 20 21 22 23" at bounding box center [825, 298] width 25 height 22
type input "12:00"
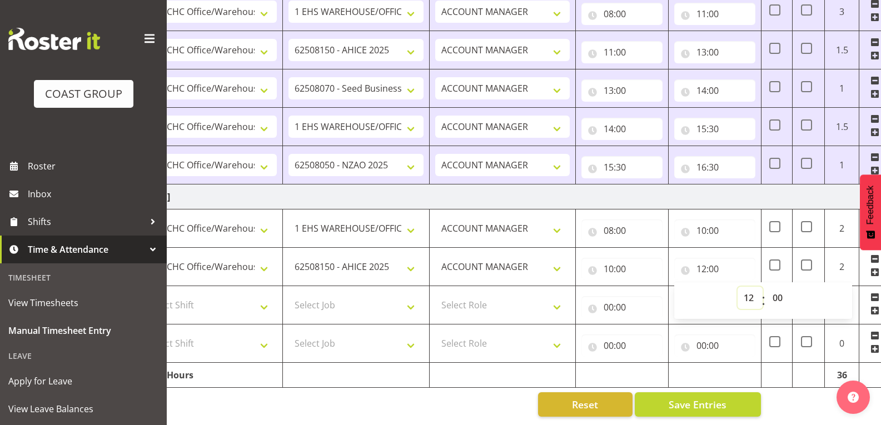
scroll to position [0, 108]
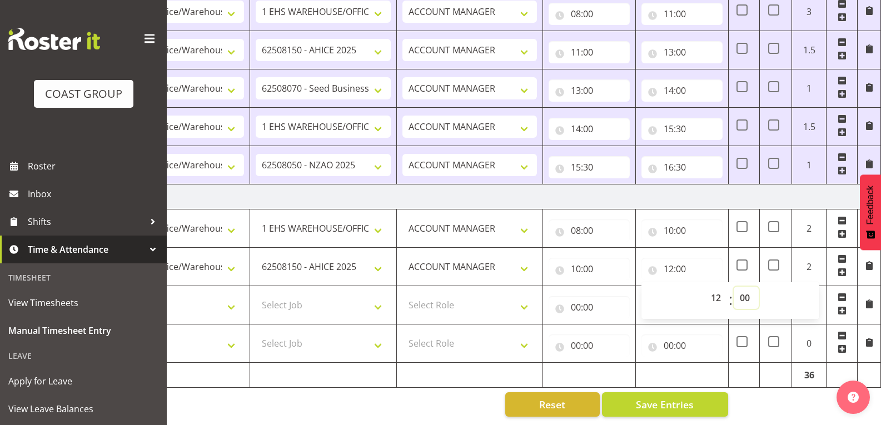
click at [747, 290] on select "00 01 02 03 04 05 06 07 08 09 10 11 12 13 14 15 16 17 18 19 20 21 22 23 24 25 2…" at bounding box center [746, 298] width 25 height 22
click at [689, 266] on input "12:00" at bounding box center [682, 269] width 81 height 22
click at [702, 267] on input "12:00" at bounding box center [682, 269] width 81 height 22
click at [723, 290] on select "00 01 02 03 04 05 06 07 08 09 10 11 12 13 14 15 16 17 18 19 20 21 22 23" at bounding box center [717, 298] width 25 height 22
select select "13"
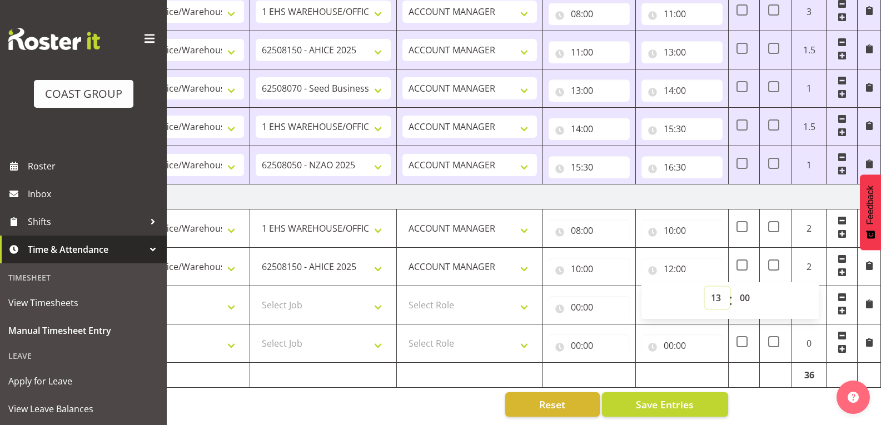
click at [705, 287] on select "00 01 02 03 04 05 06 07 08 09 10 11 12 13 14 15 16 17 18 19 20 21 22 23" at bounding box center [717, 298] width 25 height 22
type input "13:00"
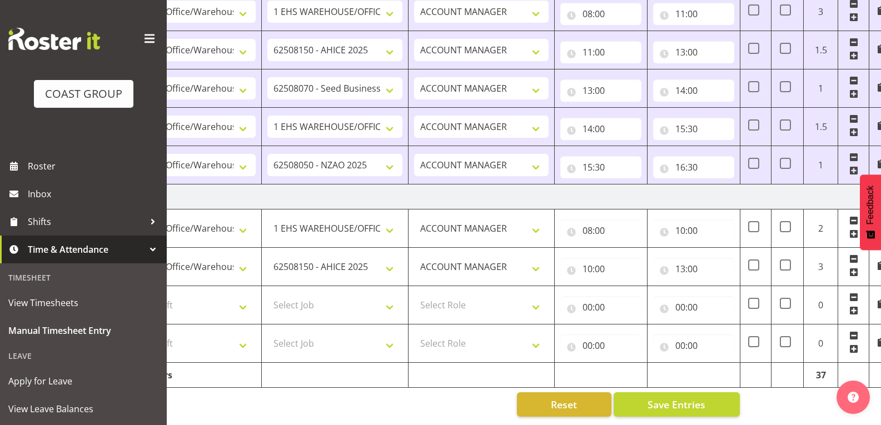
scroll to position [0, 0]
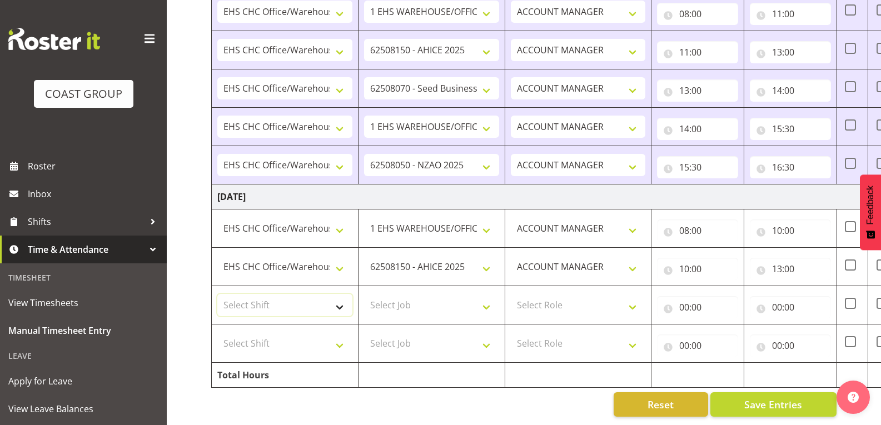
click at [339, 294] on select "Select Shift Break AHICE Break All Blacks casual Break Arts [PERSON_NAME] Break…" at bounding box center [284, 305] width 135 height 22
select select "1404"
click at [217, 294] on select "Select Shift Break AHICE Break All Blacks casual Break Arts [PERSON_NAME] Break…" at bounding box center [284, 305] width 135 height 22
click at [441, 295] on select "Select Job 1 Carlton Events 1 [PERSON_NAME][GEOGRAPHIC_DATA] 1 [PERSON_NAME][GE…" at bounding box center [431, 305] width 135 height 22
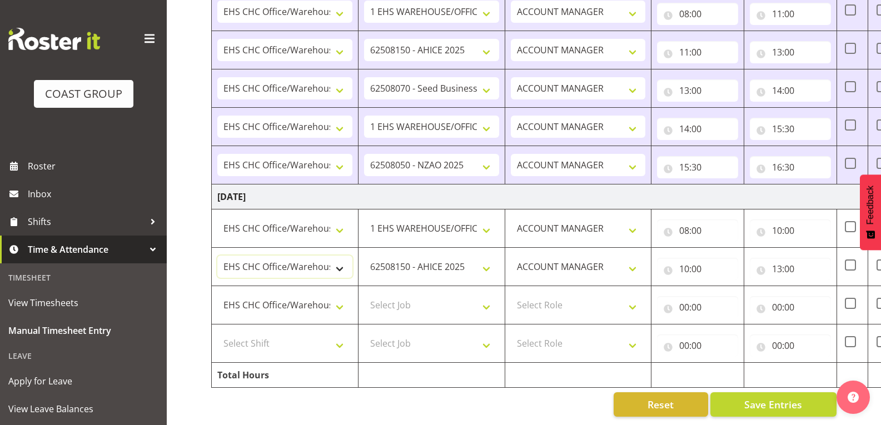
click at [343, 265] on select "Break AHICE Break All Blacks casual Break Arts [PERSON_NAME] Break GP25 Break G…" at bounding box center [284, 267] width 135 height 22
click at [217, 256] on select "Break AHICE Break All Blacks casual Break Arts [PERSON_NAME] Break GP25 Break G…" at bounding box center [284, 267] width 135 height 22
click at [339, 263] on select "Break AHICE Break All Blacks casual Break Arts [PERSON_NAME] Break GP25 Break G…" at bounding box center [284, 267] width 135 height 22
click at [251, 256] on select "Break AHICE Break All Blacks casual Break Arts [PERSON_NAME] Break GP25 Break G…" at bounding box center [284, 267] width 135 height 22
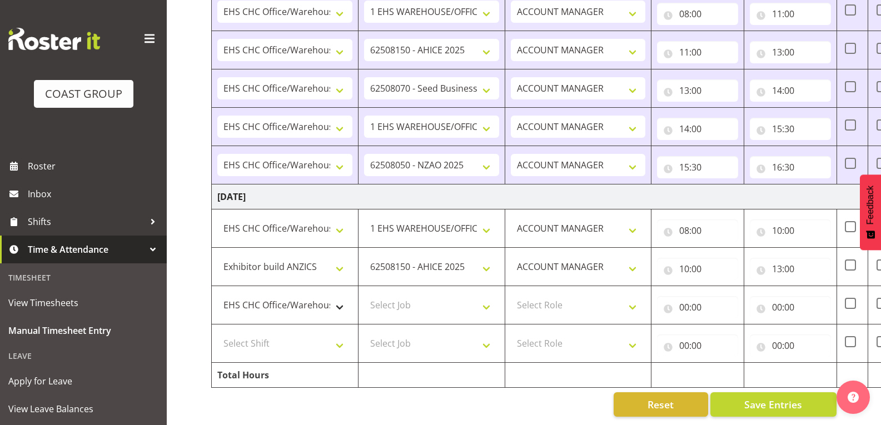
click at [305, 258] on select "Break AHICE Break All Blacks casual Break Arts [PERSON_NAME] Break GP25 Break G…" at bounding box center [284, 267] width 135 height 22
select select "1404"
click at [217, 256] on select "Break AHICE Break All Blacks casual Break Arts [PERSON_NAME] Break GP25 Break G…" at bounding box center [284, 267] width 135 height 22
click at [404, 294] on select "Select Job 1 Carlton Events 1 [PERSON_NAME][GEOGRAPHIC_DATA] 1 [PERSON_NAME][GE…" at bounding box center [431, 305] width 135 height 22
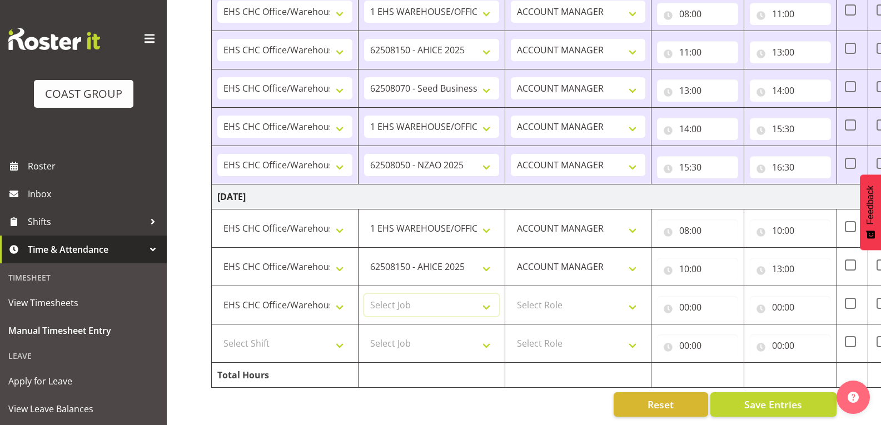
select select "9198"
click at [364, 294] on select "Select Job 1 Carlton Events 1 [PERSON_NAME][GEOGRAPHIC_DATA] 1 [PERSON_NAME][GE…" at bounding box center [431, 305] width 135 height 22
click at [564, 300] on select "Select Role ACCOUNT MANAGER" at bounding box center [578, 305] width 135 height 22
select select "197"
click at [511, 294] on select "Select Role ACCOUNT MANAGER" at bounding box center [578, 305] width 135 height 22
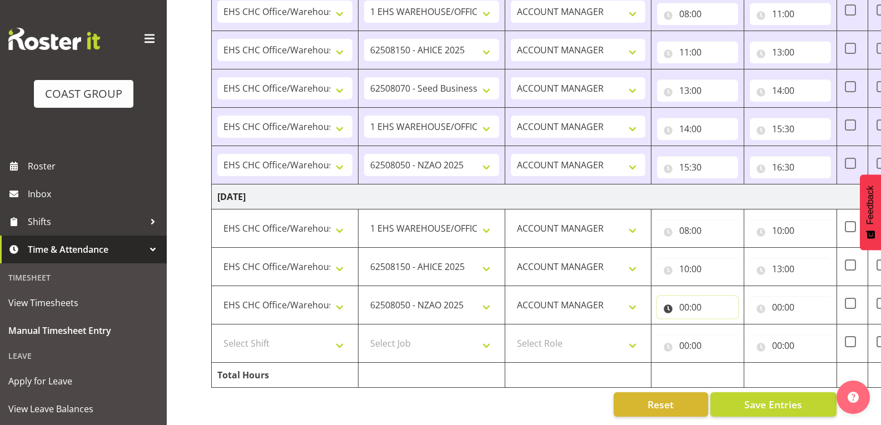
click at [698, 300] on input "00:00" at bounding box center [697, 307] width 81 height 22
click at [721, 328] on select "00 01 02 03 04 05 06 07 08 09 10 11 12 13 14 15 16 17 18 19 20 21 22 23" at bounding box center [733, 336] width 25 height 22
select select "13"
click at [721, 325] on select "00 01 02 03 04 05 06 07 08 09 10 11 12 13 14 15 16 17 18 19 20 21 22 23" at bounding box center [733, 336] width 25 height 22
type input "13:00"
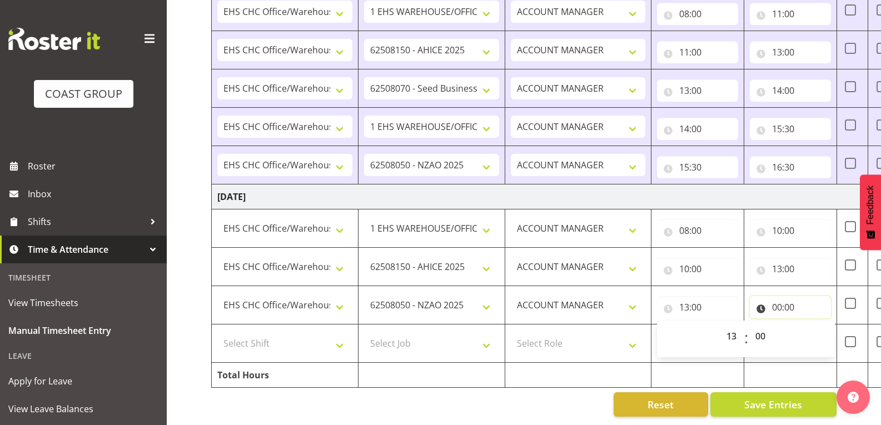
click at [782, 300] on input "00:00" at bounding box center [790, 307] width 81 height 22
click at [821, 325] on select "00 01 02 03 04 05 06 07 08 09 10 11 12 13 14 15 16 17 18 19 20 21 22 23" at bounding box center [825, 336] width 25 height 22
select select "14"
click at [813, 325] on select "00 01 02 03 04 05 06 07 08 09 10 11 12 13 14 15 16 17 18 19 20 21 22 23" at bounding box center [825, 336] width 25 height 22
type input "14:00"
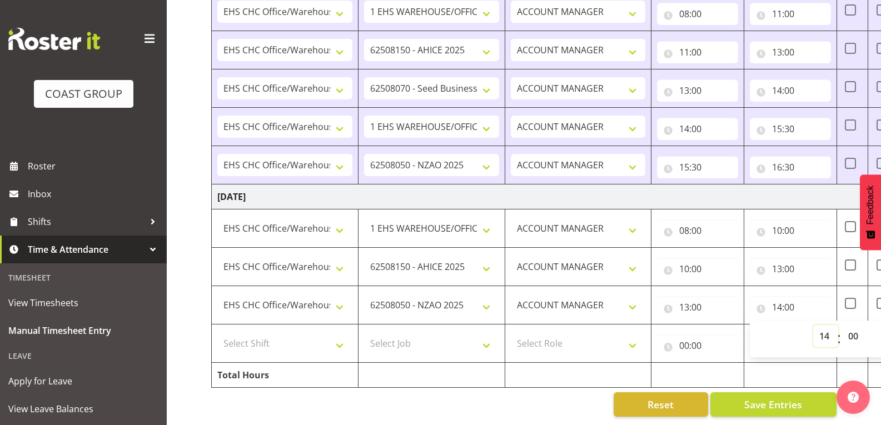
scroll to position [0, 108]
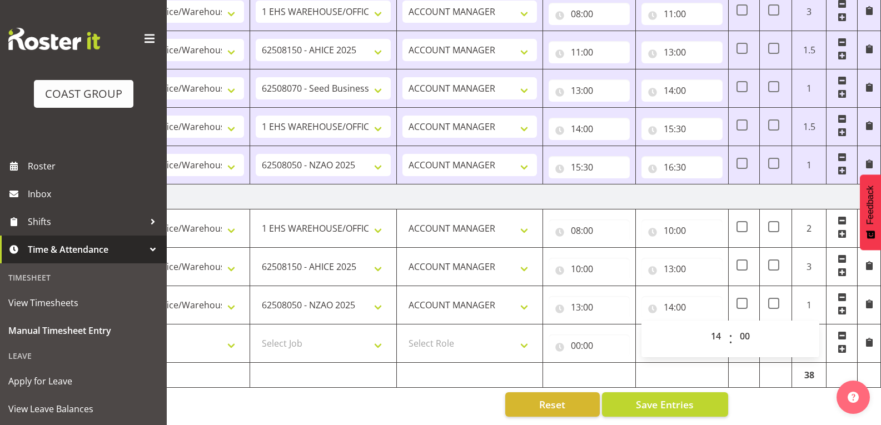
click at [845, 345] on span at bounding box center [842, 349] width 9 height 9
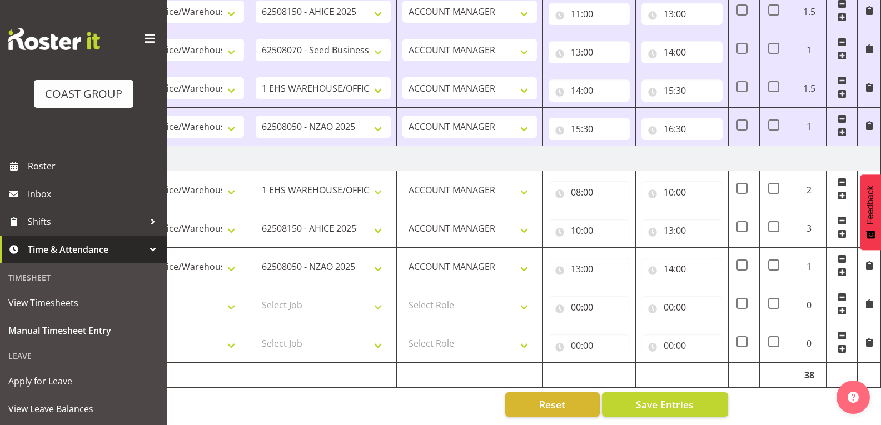
scroll to position [0, 0]
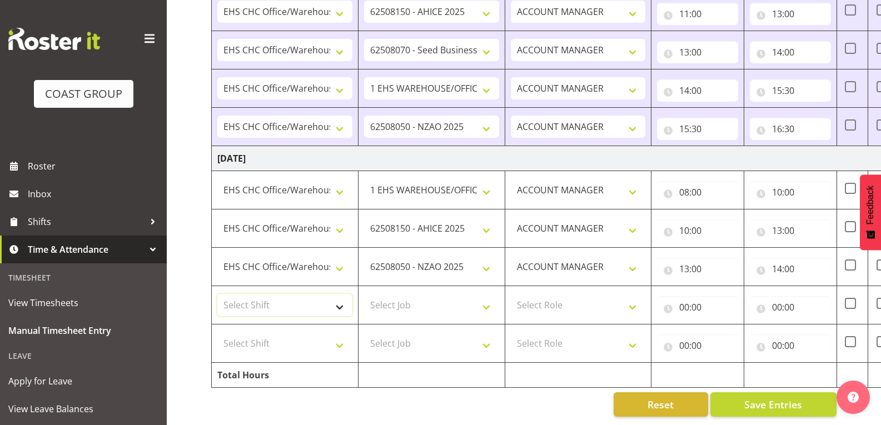
click at [291, 300] on select "Select Shift Break AHICE Break All Blacks casual Break Arts [PERSON_NAME] Break…" at bounding box center [284, 305] width 135 height 22
select select "1404"
click at [217, 294] on select "Select Shift Break AHICE Break All Blacks casual Break Arts [PERSON_NAME] Break…" at bounding box center [284, 305] width 135 height 22
click at [422, 299] on select "Select Job 1 Carlton Events 1 [PERSON_NAME][GEOGRAPHIC_DATA] 1 [PERSON_NAME][GE…" at bounding box center [431, 305] width 135 height 22
select select "9561"
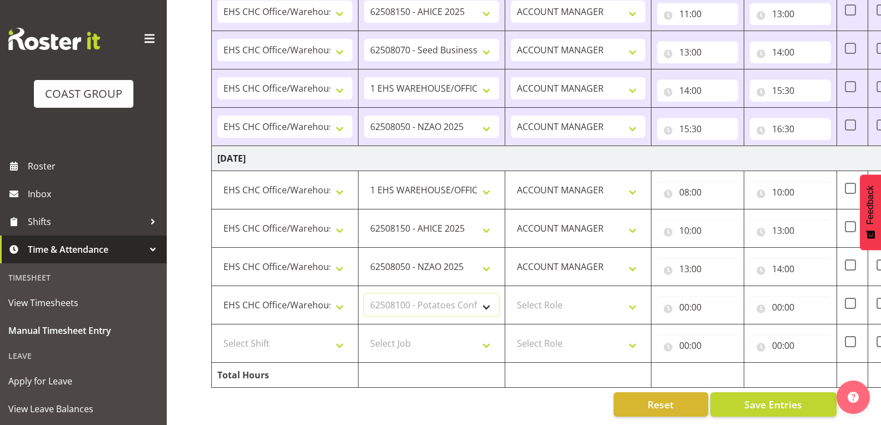
click at [364, 294] on select "Select Job 1 Carlton Events 1 [PERSON_NAME][GEOGRAPHIC_DATA] 1 [PERSON_NAME][GE…" at bounding box center [431, 305] width 135 height 22
click at [577, 301] on select "Select Role ACCOUNT MANAGER" at bounding box center [578, 305] width 135 height 22
select select "197"
click at [511, 294] on select "Select Role ACCOUNT MANAGER" at bounding box center [578, 305] width 135 height 22
click at [694, 303] on input "00:00" at bounding box center [697, 307] width 81 height 22
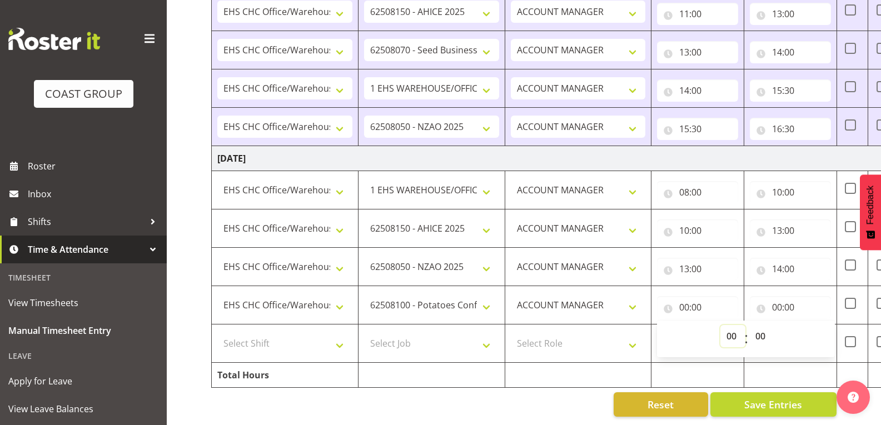
click at [733, 326] on select "00 01 02 03 04 05 06 07 08 09 10 11 12 13 14 15 16 17 18 19 20 21 22 23" at bounding box center [733, 336] width 25 height 22
select select "14"
click at [721, 325] on select "00 01 02 03 04 05 06 07 08 09 10 11 12 13 14 15 16 17 18 19 20 21 22 23" at bounding box center [733, 336] width 25 height 22
type input "14:00"
click at [790, 304] on input "00:00" at bounding box center [790, 307] width 81 height 22
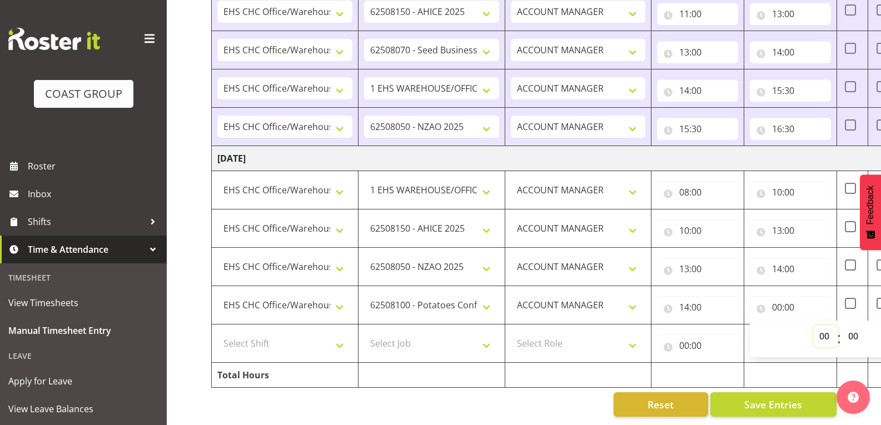
click at [822, 325] on select "00 01 02 03 04 05 06 07 08 09 10 11 12 13 14 15 16 17 18 19 20 21 22 23" at bounding box center [825, 336] width 25 height 22
select select "14"
click at [813, 325] on select "00 01 02 03 04 05 06 07 08 09 10 11 12 13 14 15 16 17 18 19 20 21 22 23" at bounding box center [825, 336] width 25 height 22
type input "14:00"
click at [851, 333] on select "00 01 02 03 04 05 06 07 08 09 10 11 12 13 14 15 16 17 18 19 20 21 22 23 24 25 2…" at bounding box center [854, 336] width 25 height 22
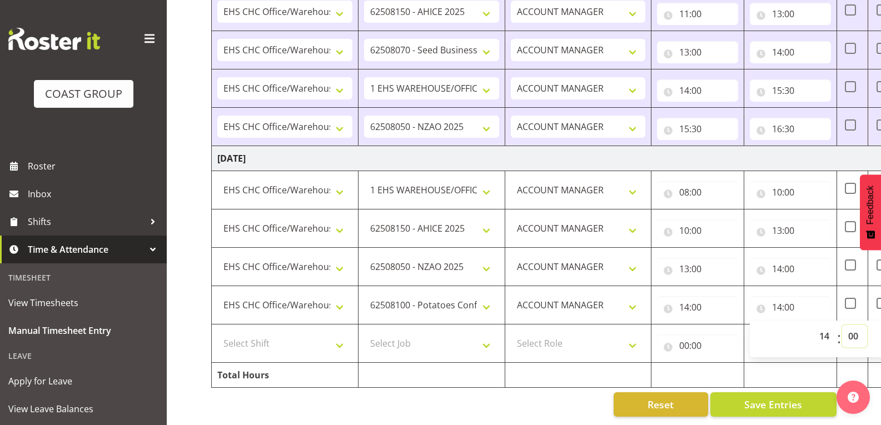
select select "30"
click at [842, 325] on select "00 01 02 03 04 05 06 07 08 09 10 11 12 13 14 15 16 17 18 19 20 21 22 23 24 25 2…" at bounding box center [854, 336] width 25 height 22
type input "14:30"
click at [325, 333] on select "Select Shift Break AHICE Break All Blacks casual Break Arts [PERSON_NAME] Break…" at bounding box center [284, 344] width 135 height 22
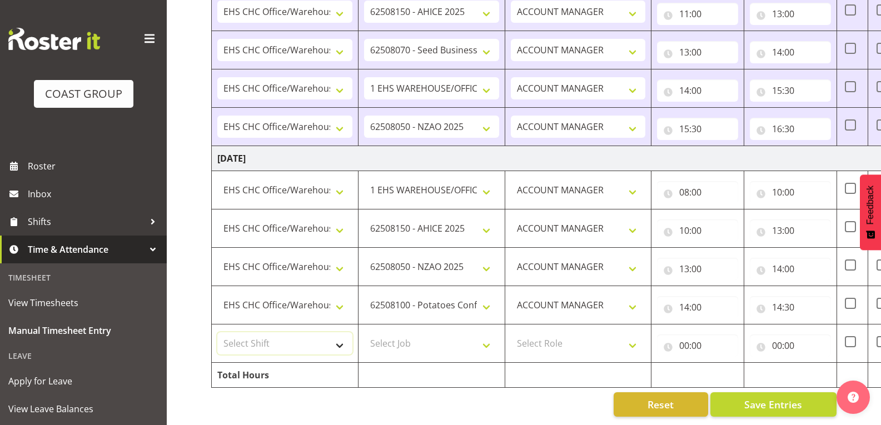
select select "1404"
click at [217, 333] on select "Select Shift Break AHICE Break All Blacks casual Break Arts [PERSON_NAME] Break…" at bounding box center [284, 344] width 135 height 22
drag, startPoint x: 424, startPoint y: 333, endPoint x: 810, endPoint y: 61, distance: 471.6
click at [424, 334] on select "Select Job 1 Carlton Events 1 [PERSON_NAME][GEOGRAPHIC_DATA] 1 [PERSON_NAME][GE…" at bounding box center [431, 344] width 135 height 22
select select "9819"
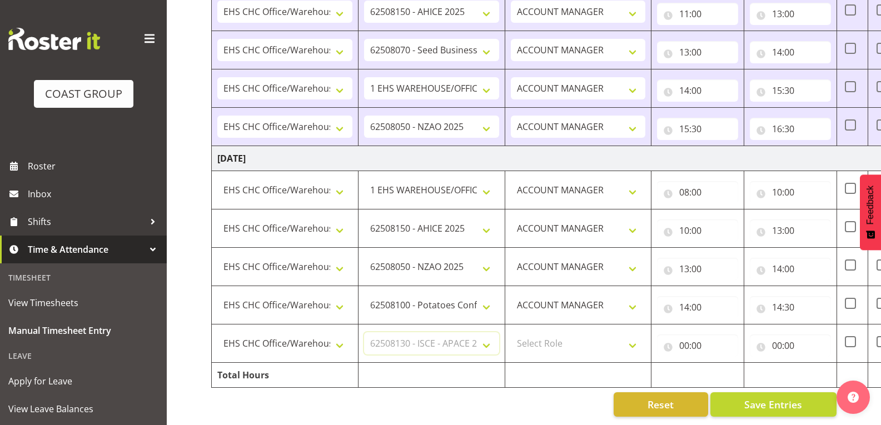
click at [364, 333] on select "Select Job 1 Carlton Events 1 [PERSON_NAME][GEOGRAPHIC_DATA] 1 [PERSON_NAME][GE…" at bounding box center [431, 344] width 135 height 22
click at [572, 337] on select "Select Role ACCOUNT MANAGER" at bounding box center [578, 344] width 135 height 22
select select "197"
click at [511, 333] on select "Select Role ACCOUNT MANAGER" at bounding box center [578, 344] width 135 height 22
click at [699, 343] on input "00:00" at bounding box center [697, 346] width 81 height 22
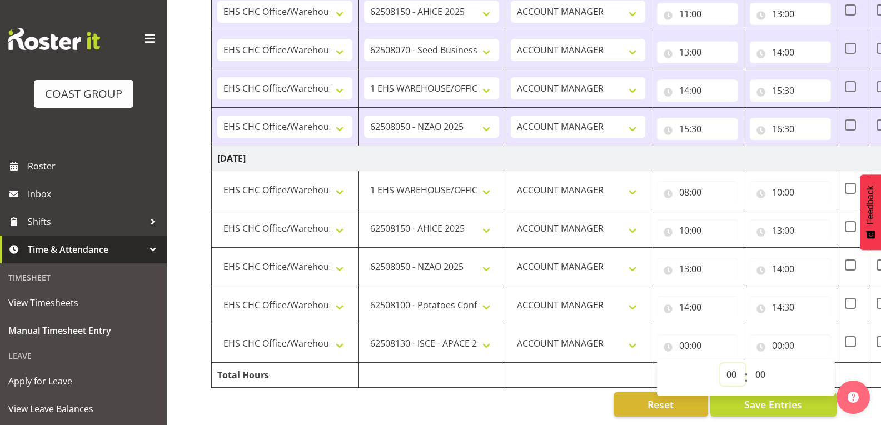
click at [729, 364] on select "00 01 02 03 04 05 06 07 08 09 10 11 12 13 14 15 16 17 18 19 20 21 22 23" at bounding box center [733, 375] width 25 height 22
select select "14"
click at [721, 364] on select "00 01 02 03 04 05 06 07 08 09 10 11 12 13 14 15 16 17 18 19 20 21 22 23" at bounding box center [733, 375] width 25 height 22
type input "14:00"
click at [764, 365] on select "00 01 02 03 04 05 06 07 08 09 10 11 12 13 14 15 16 17 18 19 20 21 22 23 24 25 2…" at bounding box center [762, 375] width 25 height 22
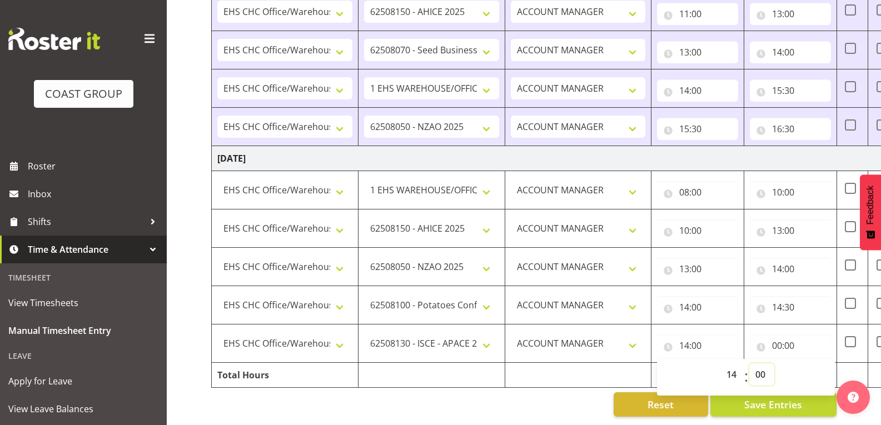
select select "30"
click at [750, 364] on select "00 01 02 03 04 05 06 07 08 09 10 11 12 13 14 15 16 17 18 19 20 21 22 23 24 25 2…" at bounding box center [762, 375] width 25 height 22
type input "14:30"
click at [788, 342] on input "00:00" at bounding box center [790, 346] width 81 height 22
click at [821, 364] on select "00 01 02 03 04 05 06 07 08 09 10 11 12 13 14 15 16 17 18 19 20 21 22 23" at bounding box center [825, 375] width 25 height 22
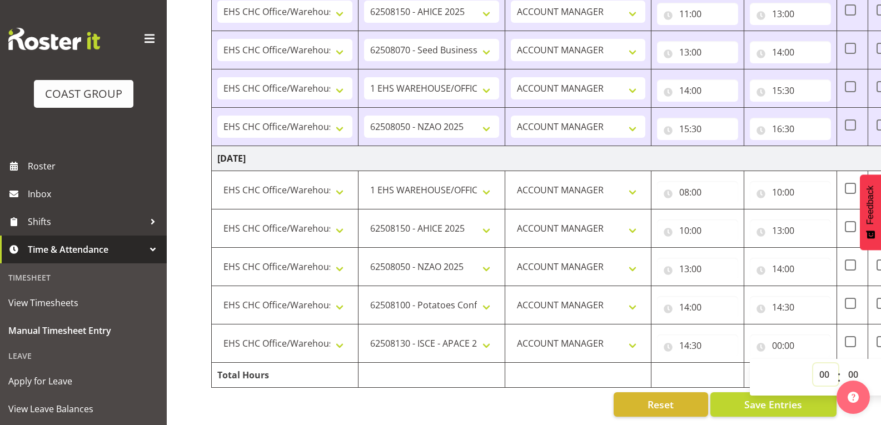
select select "15"
click at [813, 364] on select "00 01 02 03 04 05 06 07 08 09 10 11 12 13 14 15 16 17 18 19 20 21 22 23" at bounding box center [825, 375] width 25 height 22
type input "15:00"
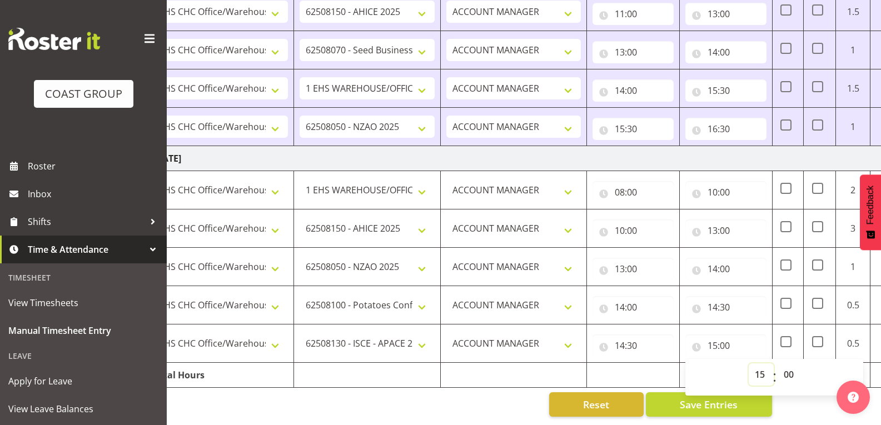
scroll to position [0, 68]
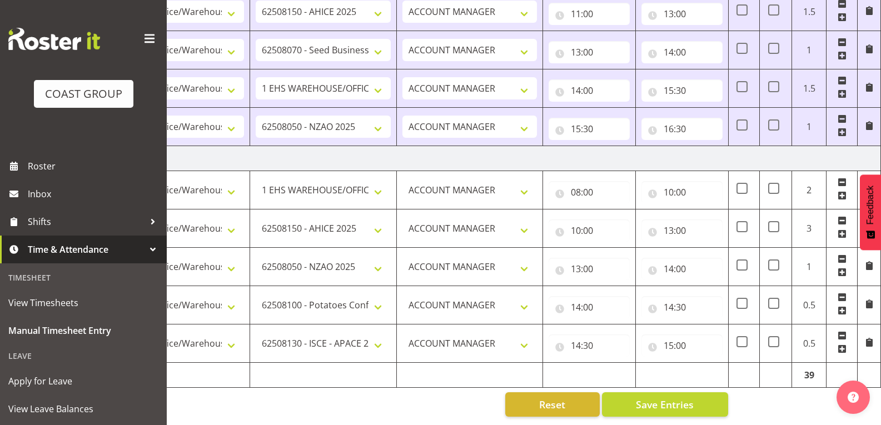
click at [843, 345] on span at bounding box center [842, 349] width 9 height 9
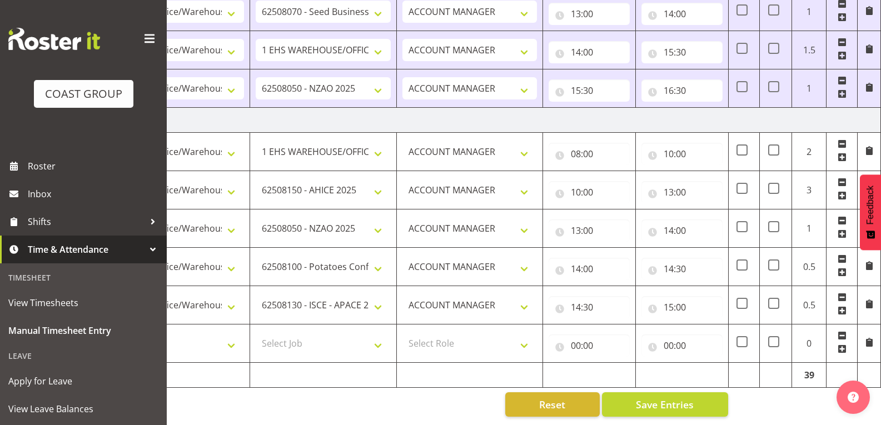
scroll to position [0, 0]
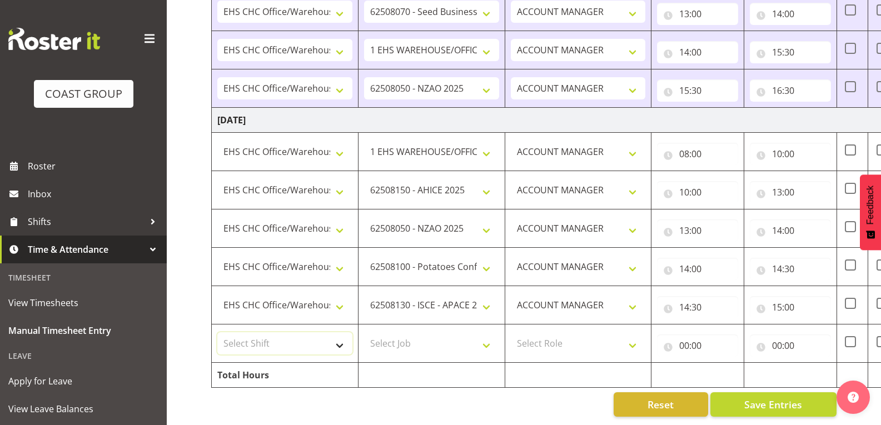
click at [350, 333] on select "Select Shift Break AHICE Break All Blacks casual Break Arts [PERSON_NAME] Break…" at bounding box center [284, 344] width 135 height 22
select select "1404"
click at [217, 333] on select "Select Shift Break AHICE Break All Blacks casual Break Arts [PERSON_NAME] Break…" at bounding box center [284, 344] width 135 height 22
click at [450, 333] on select "Select Job 1 Carlton Events 1 [PERSON_NAME][GEOGRAPHIC_DATA] 1 [PERSON_NAME][GE…" at bounding box center [431, 344] width 135 height 22
select select "9199"
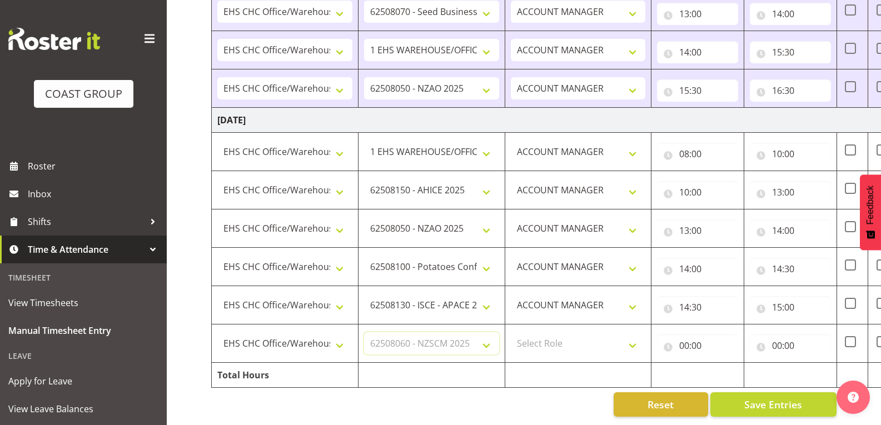
click at [364, 333] on select "Select Job 1 Carlton Events 1 [PERSON_NAME][GEOGRAPHIC_DATA] 1 [PERSON_NAME][GE…" at bounding box center [431, 344] width 135 height 22
click at [561, 338] on select "Select Role ACCOUNT MANAGER" at bounding box center [578, 344] width 135 height 22
select select "197"
click at [511, 333] on select "Select Role ACCOUNT MANAGER" at bounding box center [578, 344] width 135 height 22
click at [716, 338] on input "00:00" at bounding box center [697, 346] width 81 height 22
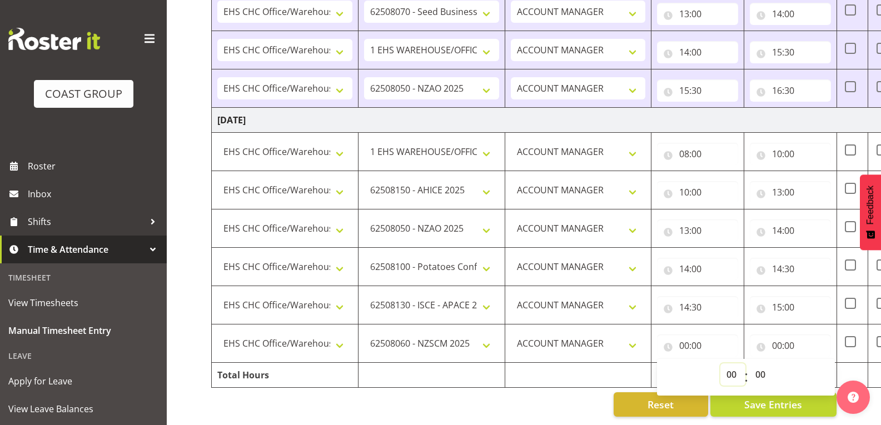
click at [732, 365] on select "00 01 02 03 04 05 06 07 08 09 10 11 12 13 14 15 16 17 18 19 20 21 22 23" at bounding box center [733, 375] width 25 height 22
select select "15"
click at [721, 364] on select "00 01 02 03 04 05 06 07 08 09 10 11 12 13 14 15 16 17 18 19 20 21 22 23" at bounding box center [733, 375] width 25 height 22
type input "15:00"
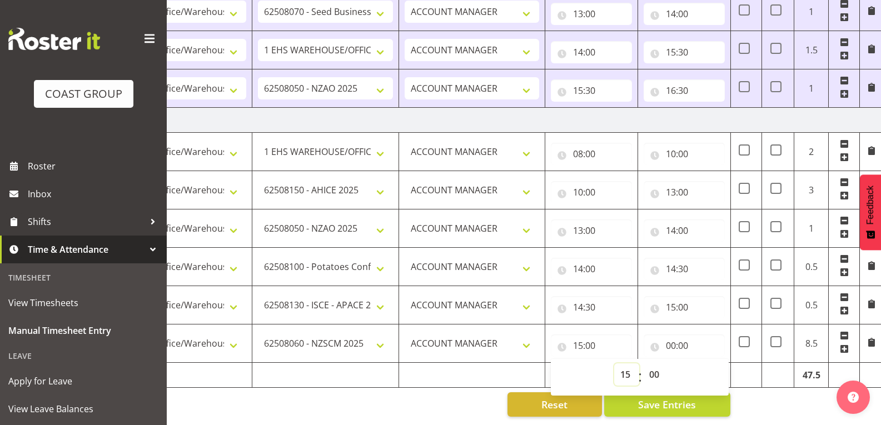
scroll to position [0, 108]
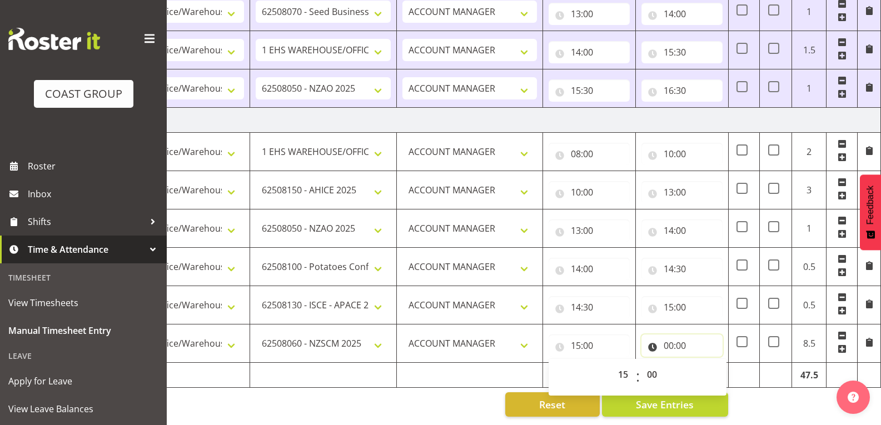
click at [682, 341] on input "00:00" at bounding box center [682, 346] width 81 height 22
drag, startPoint x: 713, startPoint y: 364, endPoint x: 712, endPoint y: 356, distance: 7.8
click at [713, 364] on select "00 01 02 03 04 05 06 07 08 09 10 11 12 13 14 15 16 17 18 19 20 21 22 23" at bounding box center [717, 375] width 25 height 22
select select "16"
click at [705, 364] on select "00 01 02 03 04 05 06 07 08 09 10 11 12 13 14 15 16 17 18 19 20 21 22 23" at bounding box center [717, 375] width 25 height 22
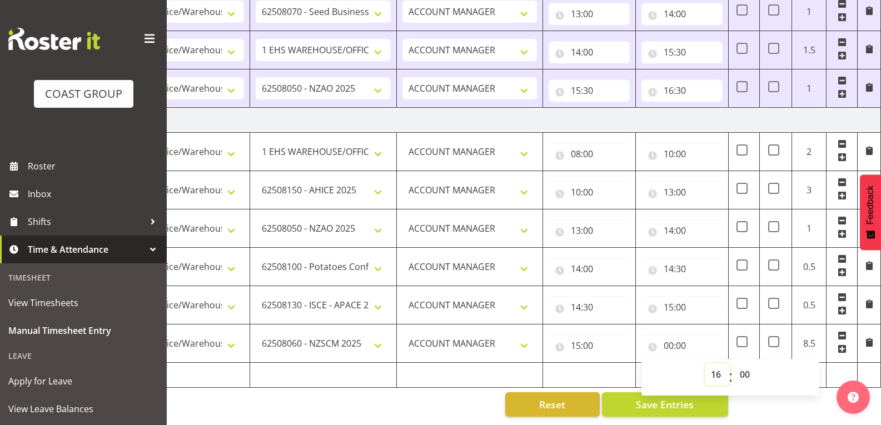
type input "16:00"
click at [843, 345] on span at bounding box center [842, 349] width 9 height 9
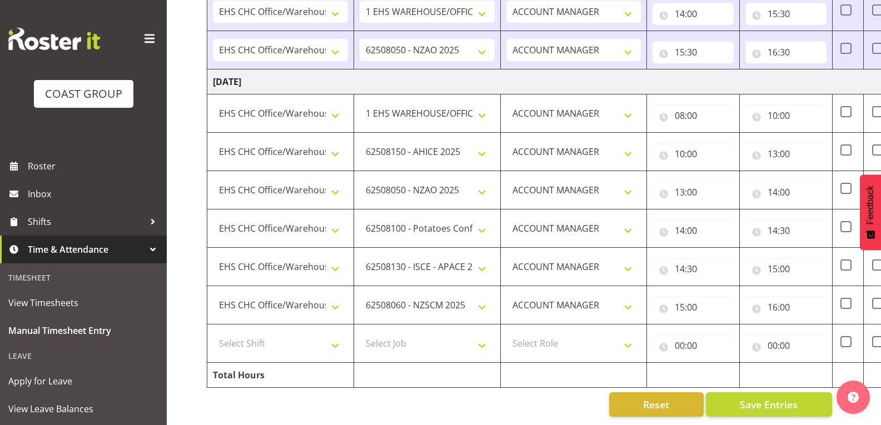
scroll to position [0, 0]
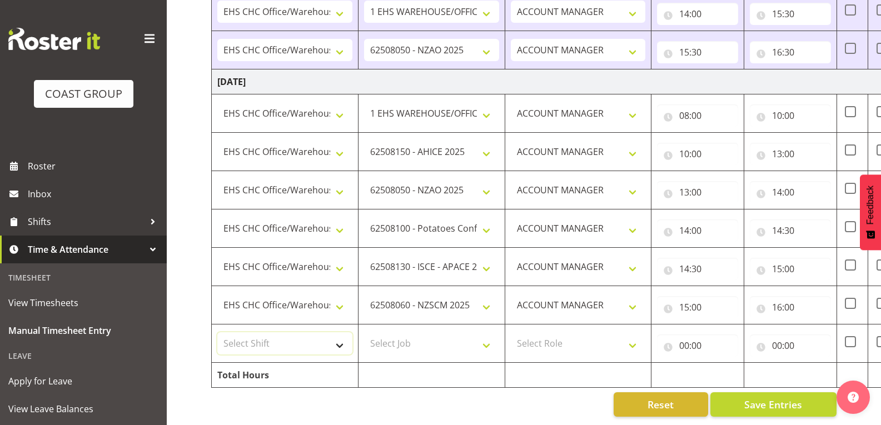
click at [297, 333] on select "Select Shift Break AHICE Break All Blacks casual Break Arts [PERSON_NAME] Break…" at bounding box center [284, 344] width 135 height 22
select select "1404"
click at [217, 333] on select "Select Shift Break AHICE Break All Blacks casual Break Arts [PERSON_NAME] Break…" at bounding box center [284, 344] width 135 height 22
click at [418, 341] on select "Select Job 1 Carlton Events 1 [PERSON_NAME][GEOGRAPHIC_DATA] 1 [PERSON_NAME][GE…" at bounding box center [431, 344] width 135 height 22
select select "69"
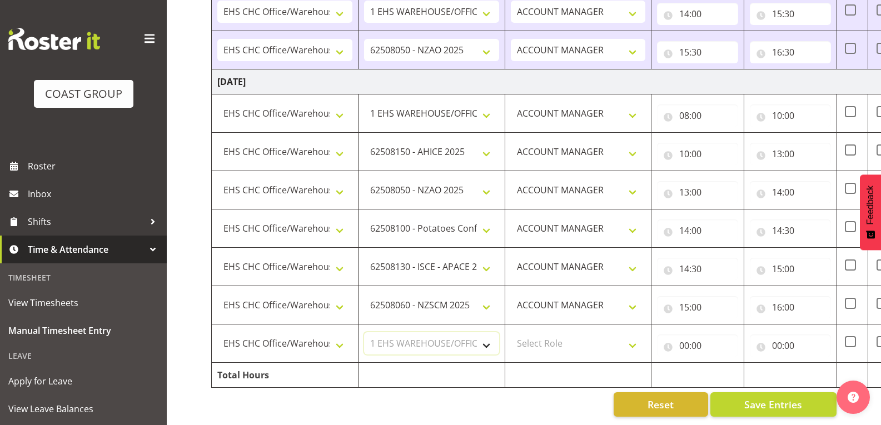
click at [364, 333] on select "Select Job 1 Carlton Events 1 [PERSON_NAME][GEOGRAPHIC_DATA] 1 [PERSON_NAME][GE…" at bounding box center [431, 344] width 135 height 22
click at [634, 333] on select "Select Role ACCOUNT MANAGER" at bounding box center [578, 344] width 135 height 22
select select "197"
click at [511, 333] on select "Select Role ACCOUNT MANAGER" at bounding box center [578, 344] width 135 height 22
click at [696, 336] on input "00:00" at bounding box center [697, 346] width 81 height 22
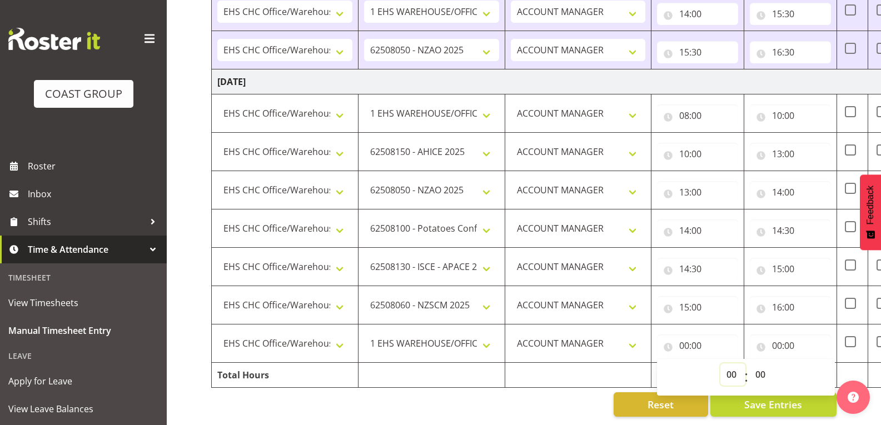
click at [731, 365] on select "00 01 02 03 04 05 06 07 08 09 10 11 12 13 14 15 16 17 18 19 20 21 22 23" at bounding box center [733, 375] width 25 height 22
select select "16"
click at [721, 364] on select "00 01 02 03 04 05 06 07 08 09 10 11 12 13 14 15 16 17 18 19 20 21 22 23" at bounding box center [733, 375] width 25 height 22
type input "16:00"
click at [795, 335] on input "00:00" at bounding box center [790, 346] width 81 height 22
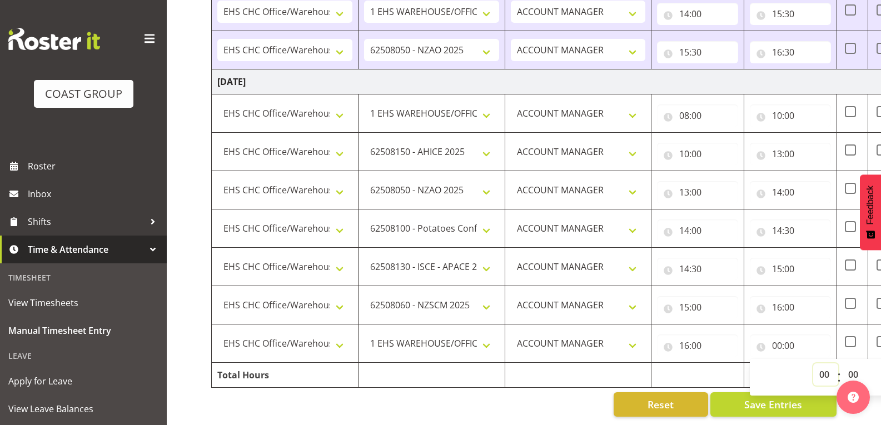
click at [821, 367] on select "00 01 02 03 04 05 06 07 08 09 10 11 12 13 14 15 16 17 18 19 20 21 22 23" at bounding box center [825, 375] width 25 height 22
select select "16"
click at [813, 364] on select "00 01 02 03 04 05 06 07 08 09 10 11 12 13 14 15 16 17 18 19 20 21 22 23" at bounding box center [825, 375] width 25 height 22
type input "16:00"
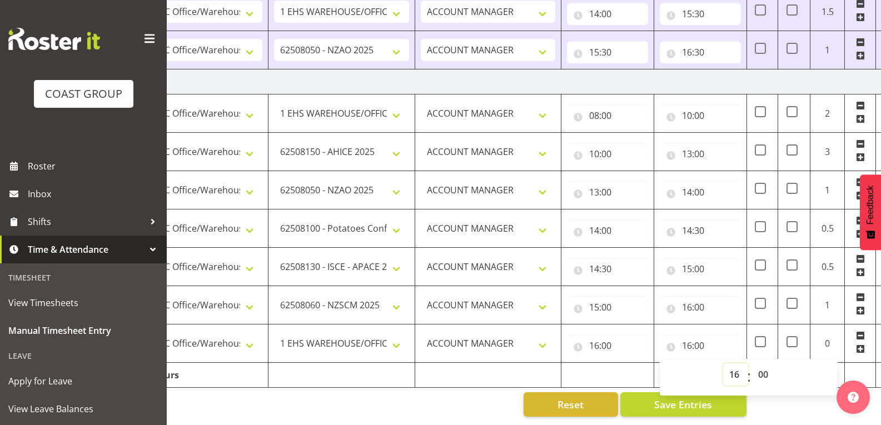
scroll to position [0, 108]
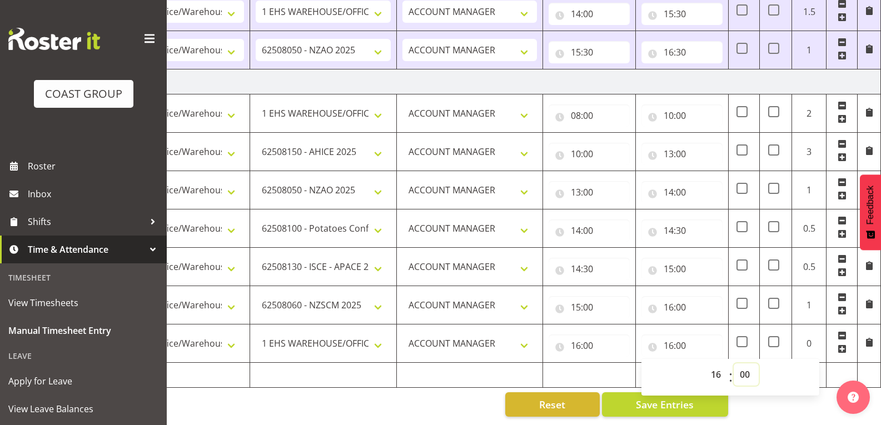
drag, startPoint x: 746, startPoint y: 368, endPoint x: 750, endPoint y: 364, distance: 6.3
click at [746, 368] on select "00 01 02 03 04 05 06 07 08 09 10 11 12 13 14 15 16 17 18 19 20 21 22 23 24 25 2…" at bounding box center [746, 375] width 25 height 22
select select "30"
click at [734, 364] on select "00 01 02 03 04 05 06 07 08 09 10 11 12 13 14 15 16 17 18 19 20 21 22 23 24 25 2…" at bounding box center [746, 375] width 25 height 22
type input "16:30"
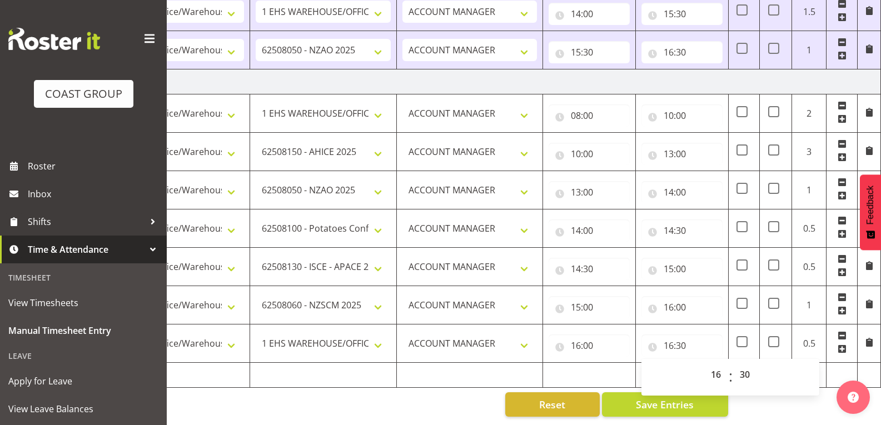
click at [701, 401] on button "Save Entries" at bounding box center [665, 405] width 126 height 24
